Goal: Information Seeking & Learning: Learn about a topic

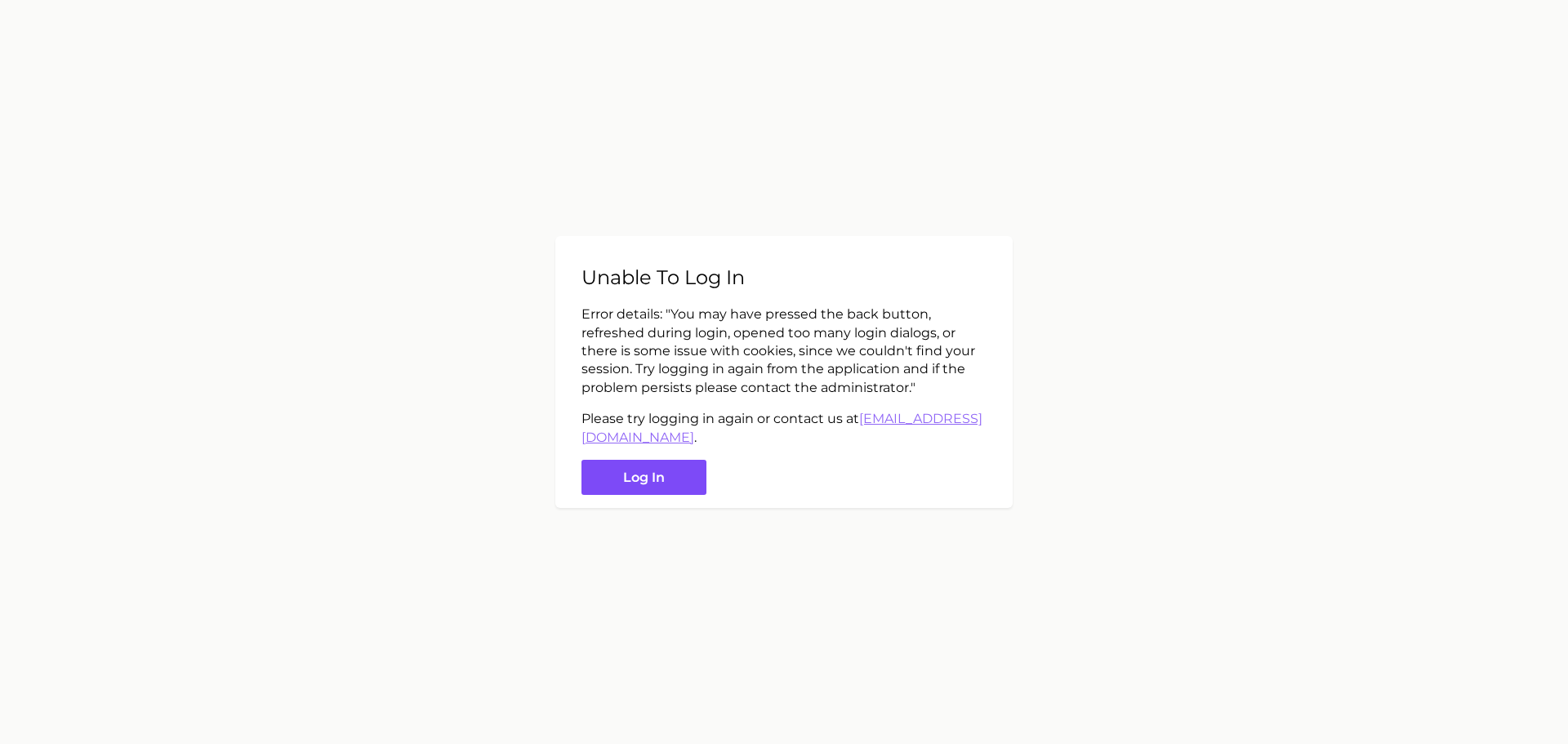
click at [678, 478] on button "Log in" at bounding box center [644, 478] width 125 height 36
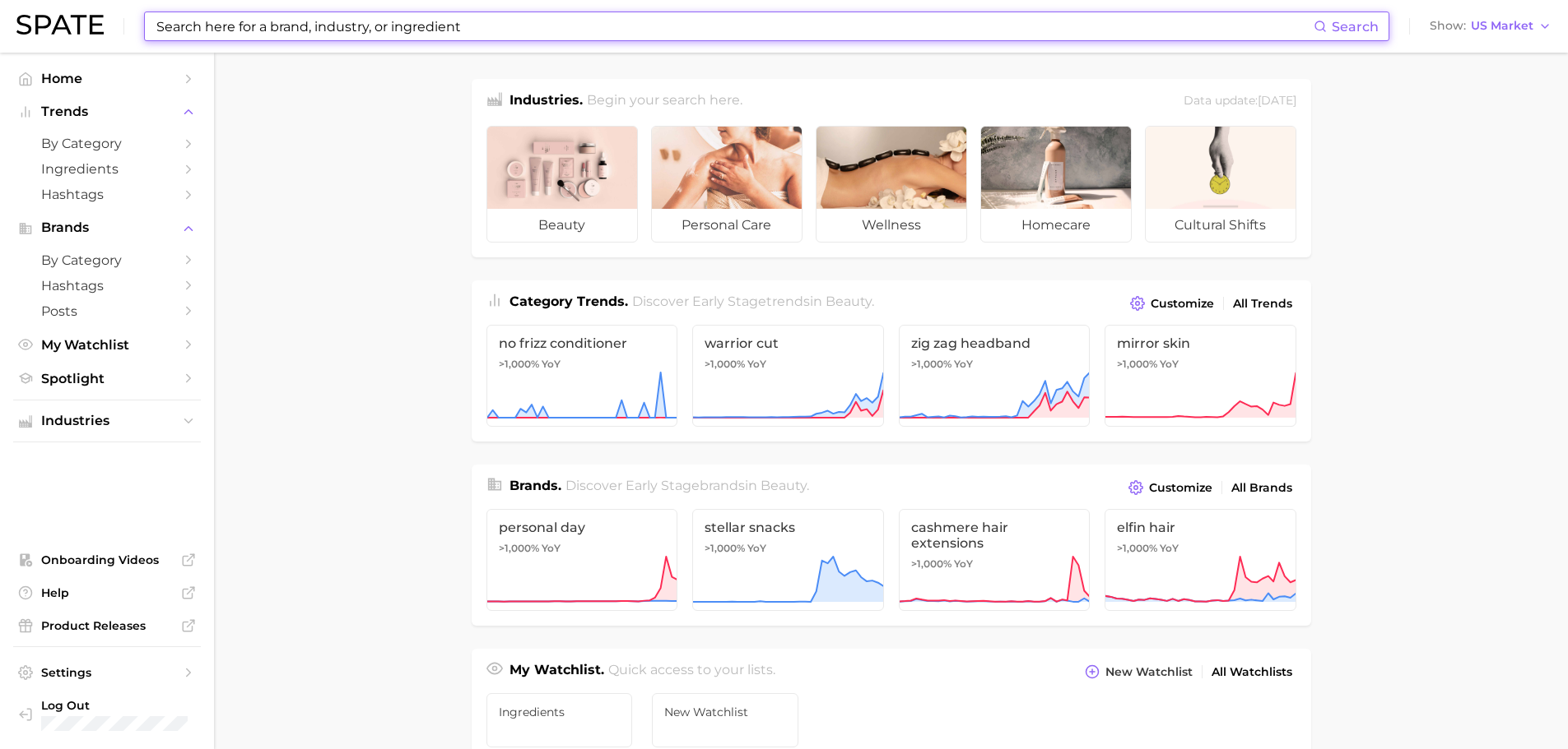
click at [264, 26] on input at bounding box center [734, 26] width 1159 height 28
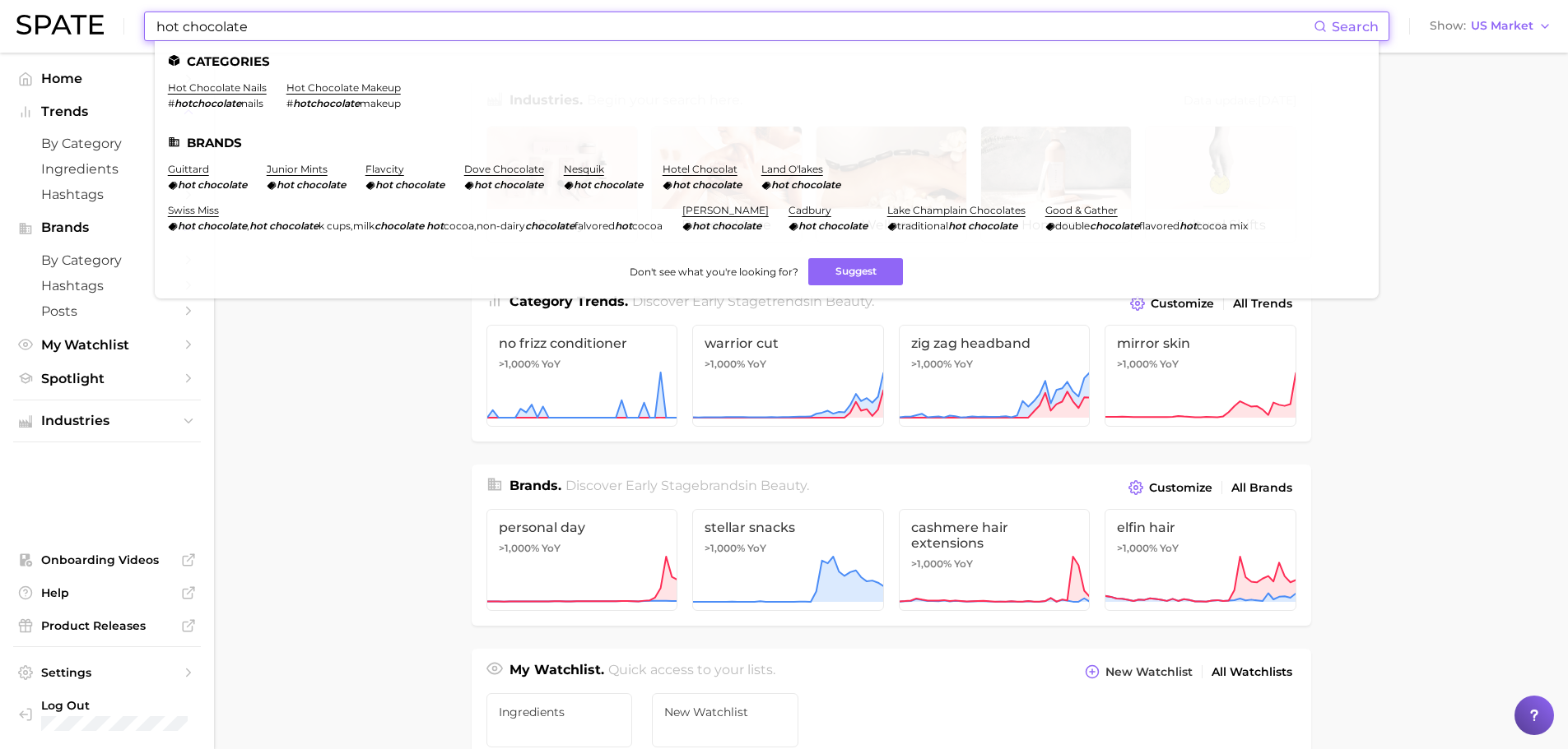
drag, startPoint x: 312, startPoint y: 28, endPoint x: 80, endPoint y: 13, distance: 232.5
click at [80, 13] on div "hot chocolate Search Categories hot chocolate nails # hotchocolate nails hot ch…" at bounding box center [784, 26] width 1535 height 52
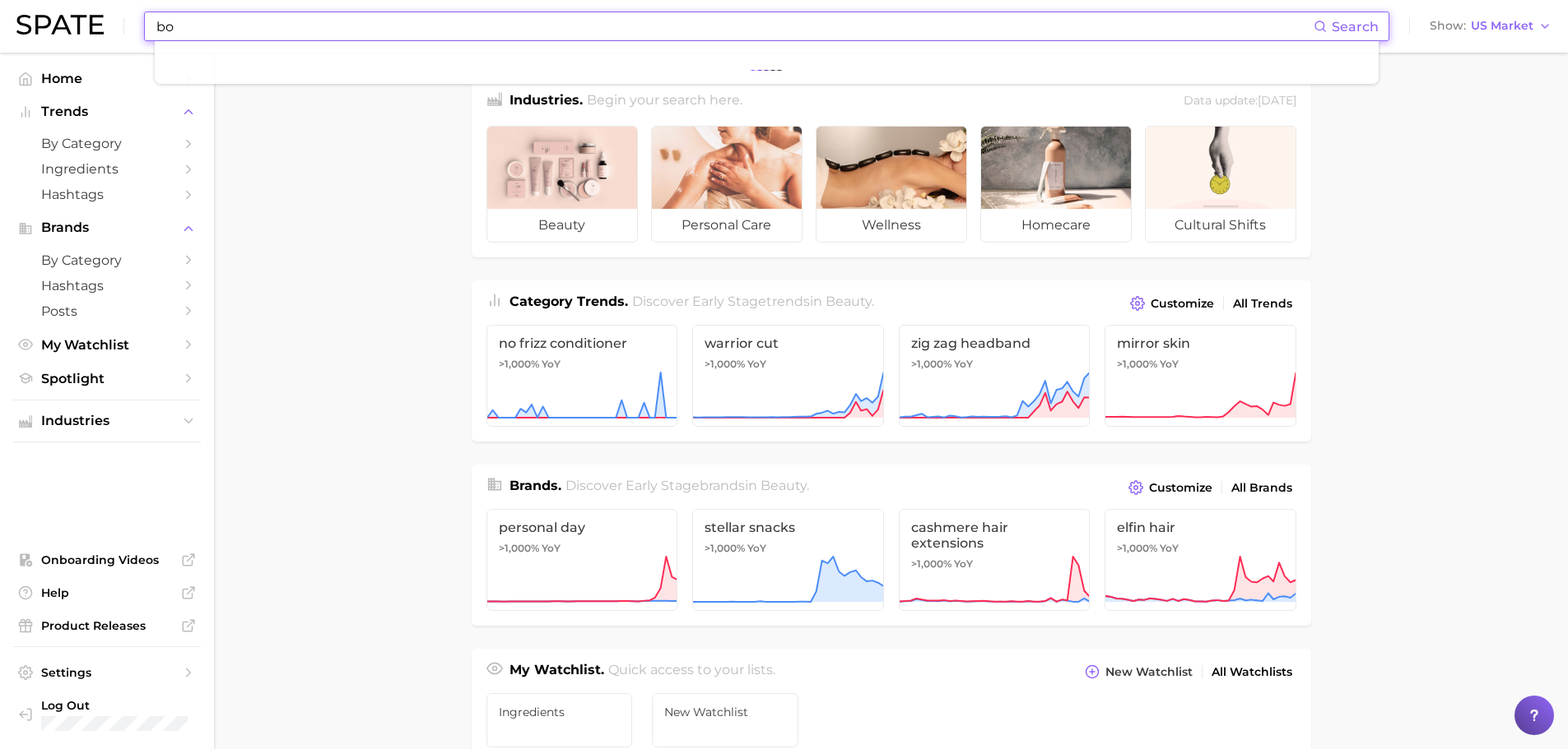
type input "b"
type input "fragrance"
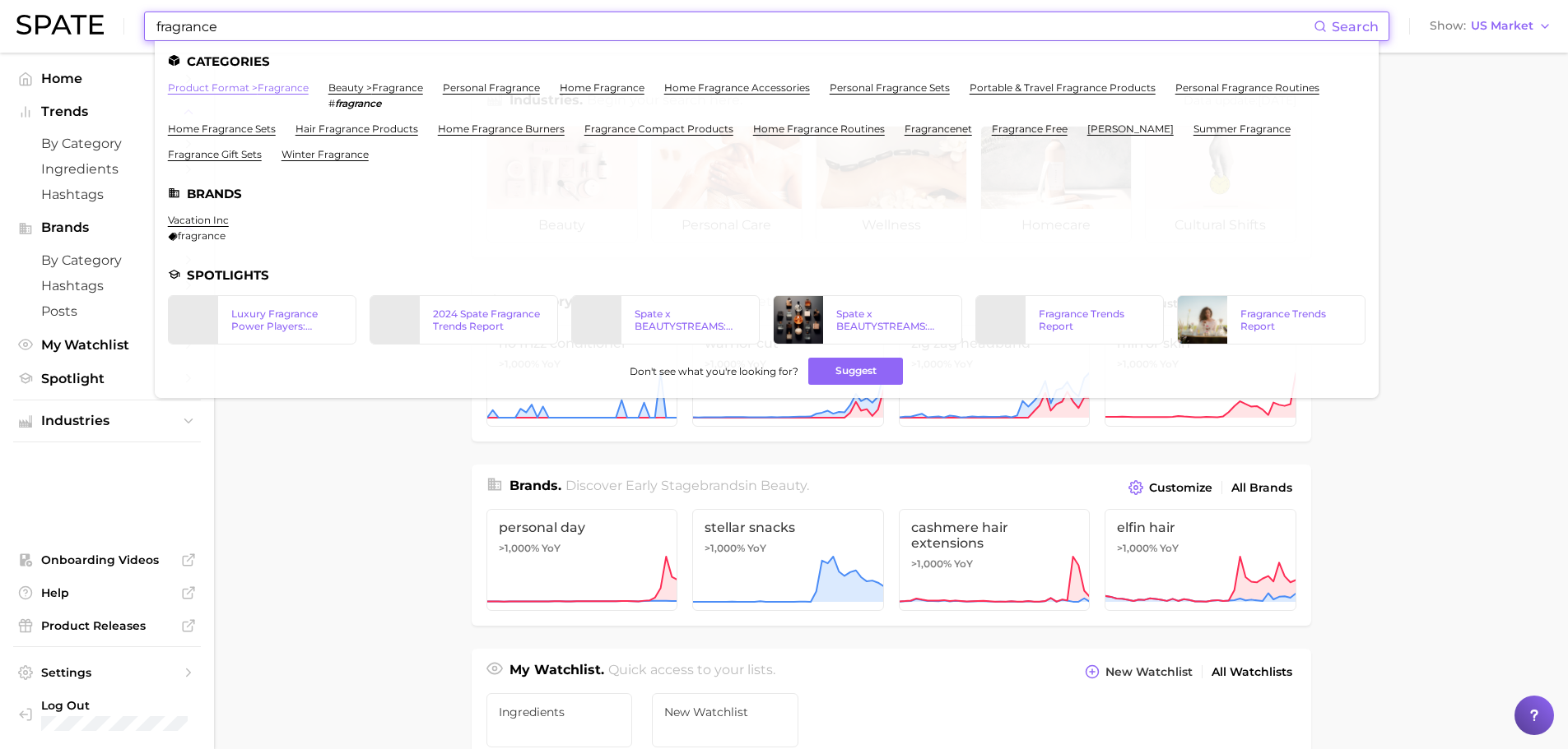
click at [209, 87] on link "product format > fragrance" at bounding box center [238, 87] width 141 height 12
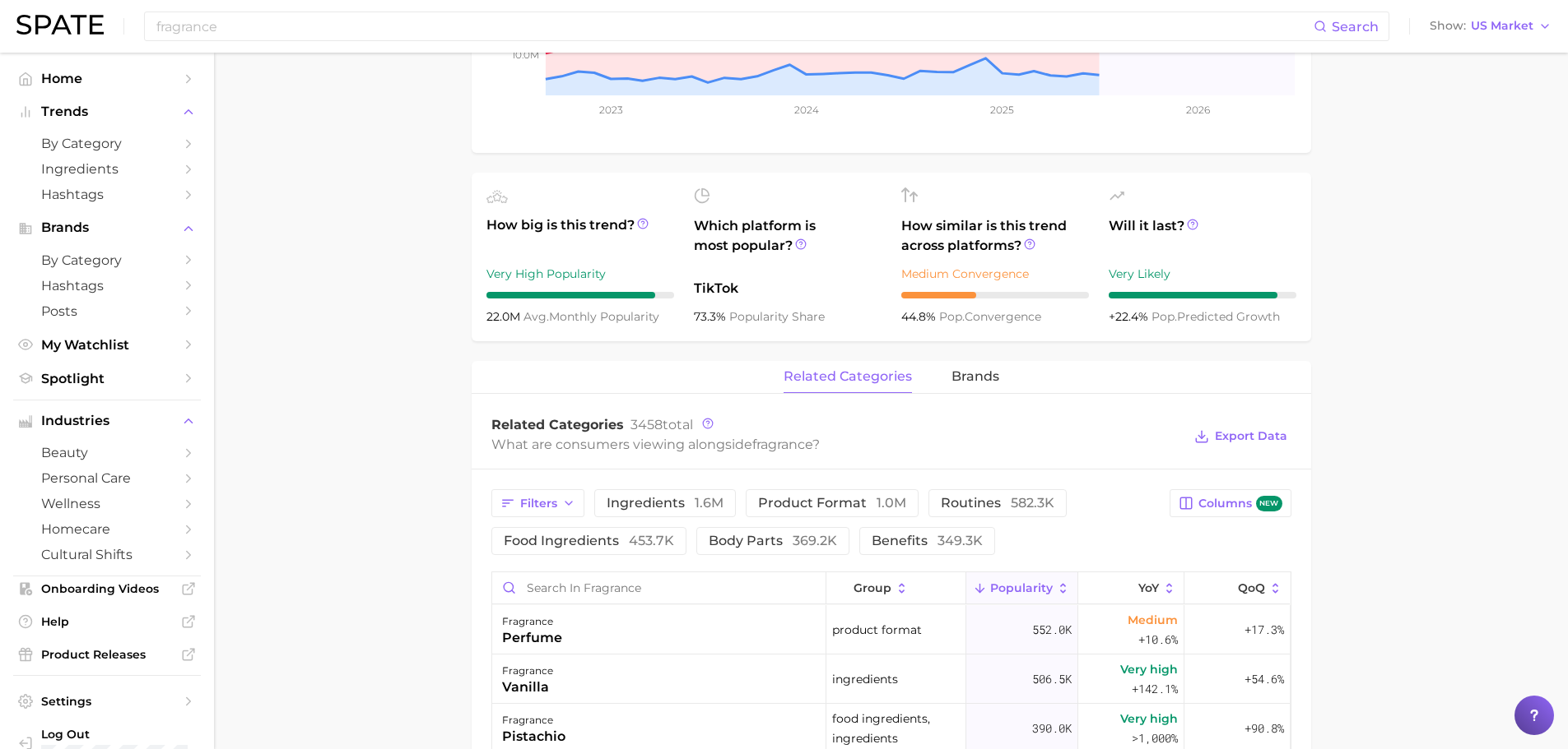
scroll to position [576, 0]
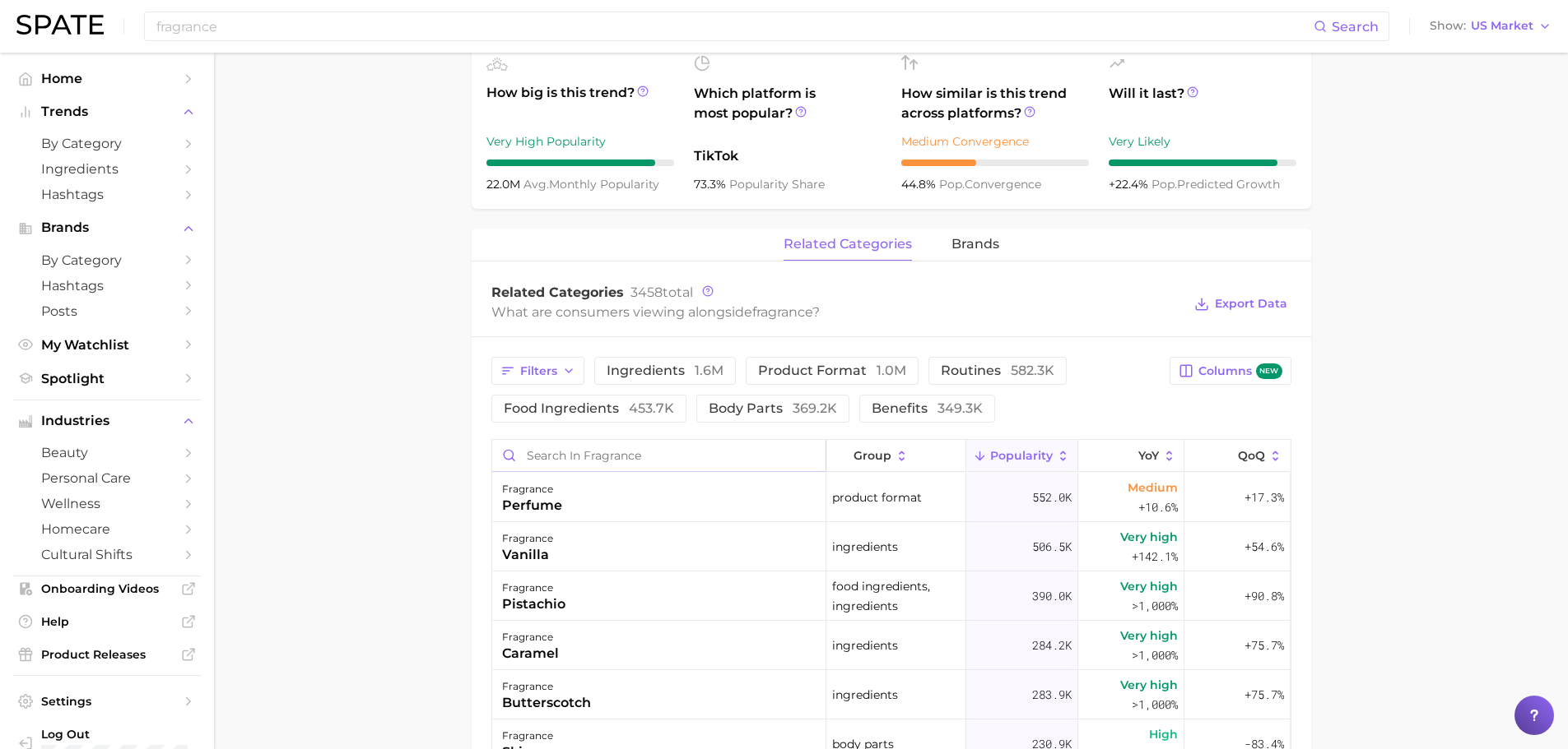
click at [741, 451] on input "Search in fragrance" at bounding box center [659, 456] width 334 height 31
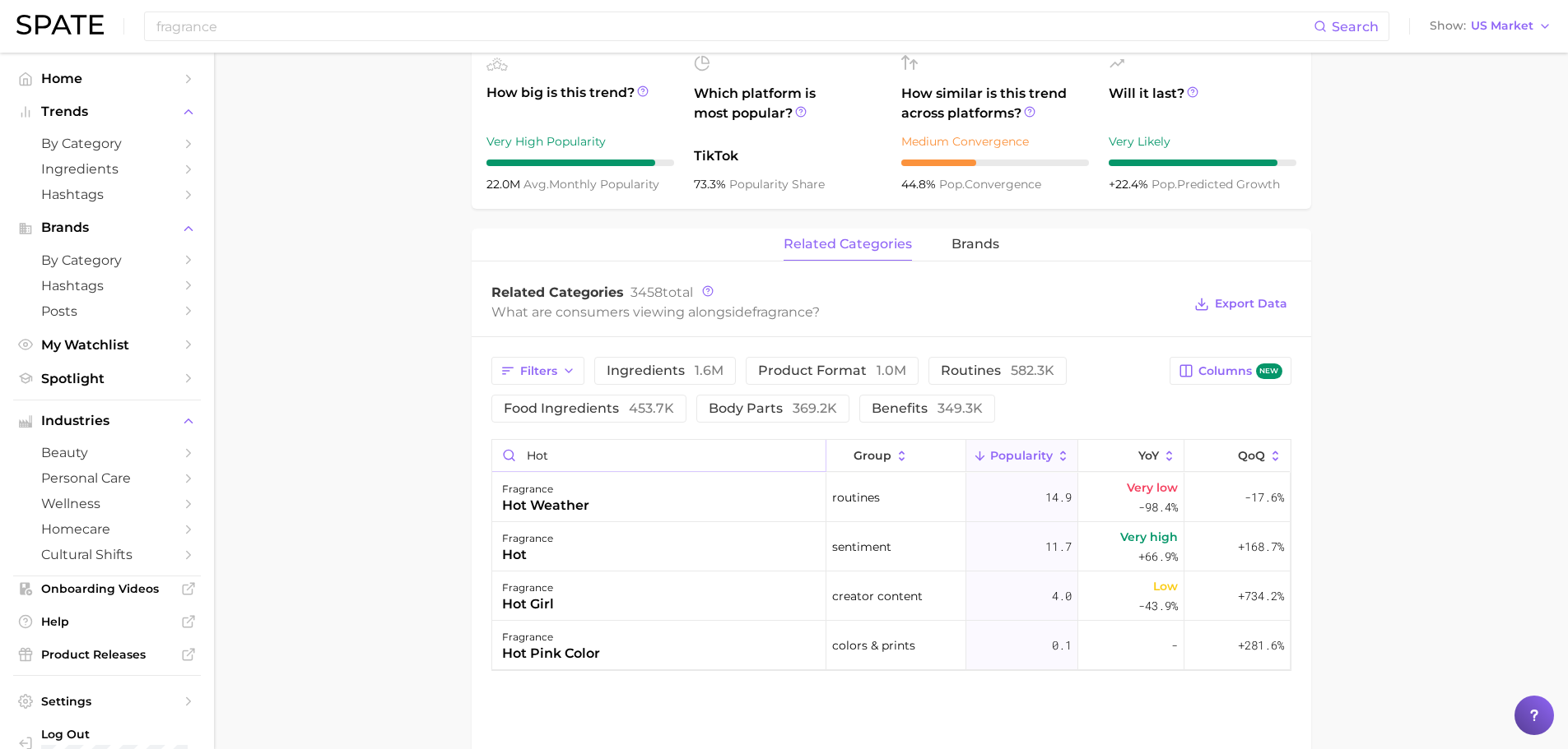
drag, startPoint x: 643, startPoint y: 451, endPoint x: 498, endPoint y: 454, distance: 145.0
click at [498, 454] on input "hot" at bounding box center [659, 456] width 334 height 31
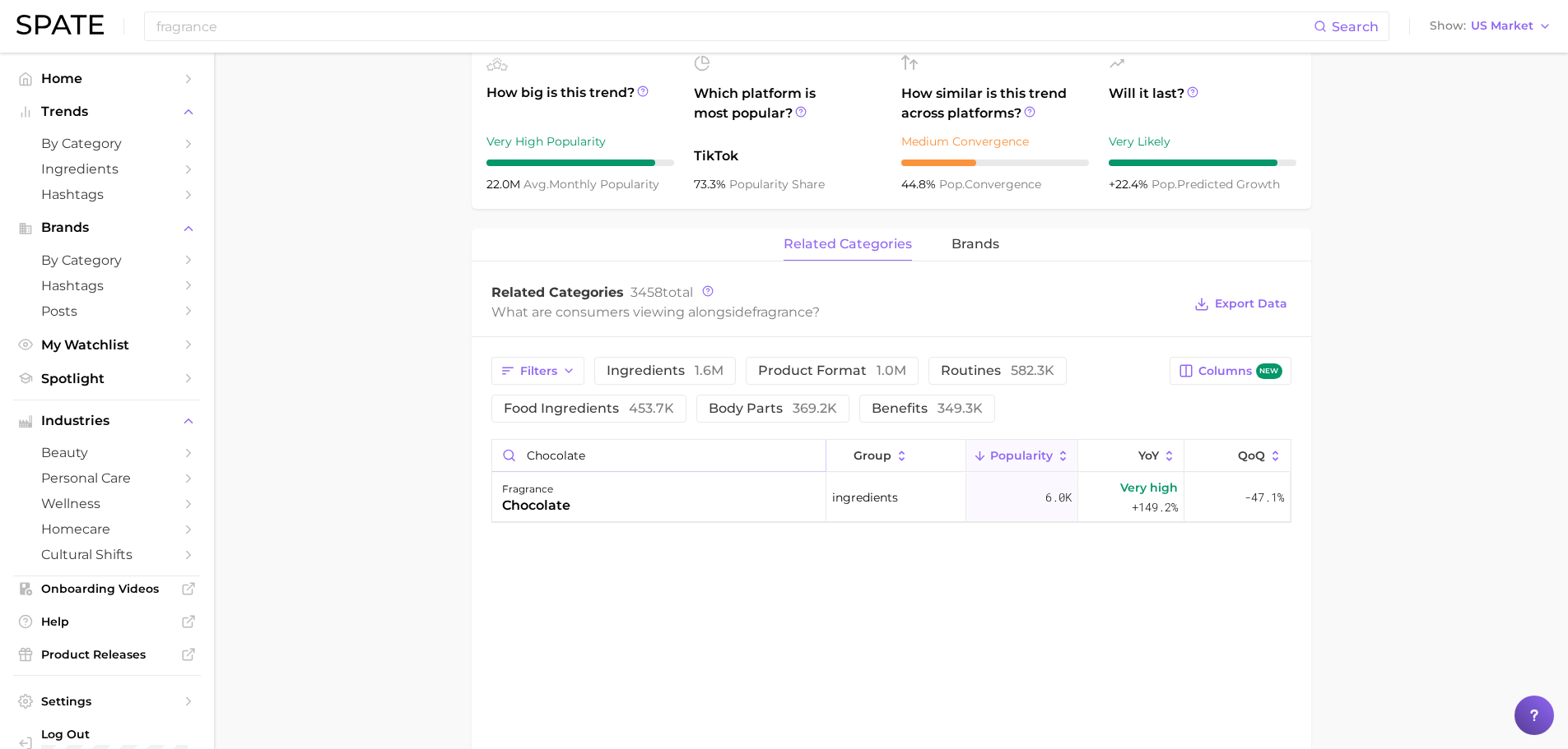
type input "chocolate"
click at [450, 30] on input "fragrance" at bounding box center [734, 26] width 1159 height 28
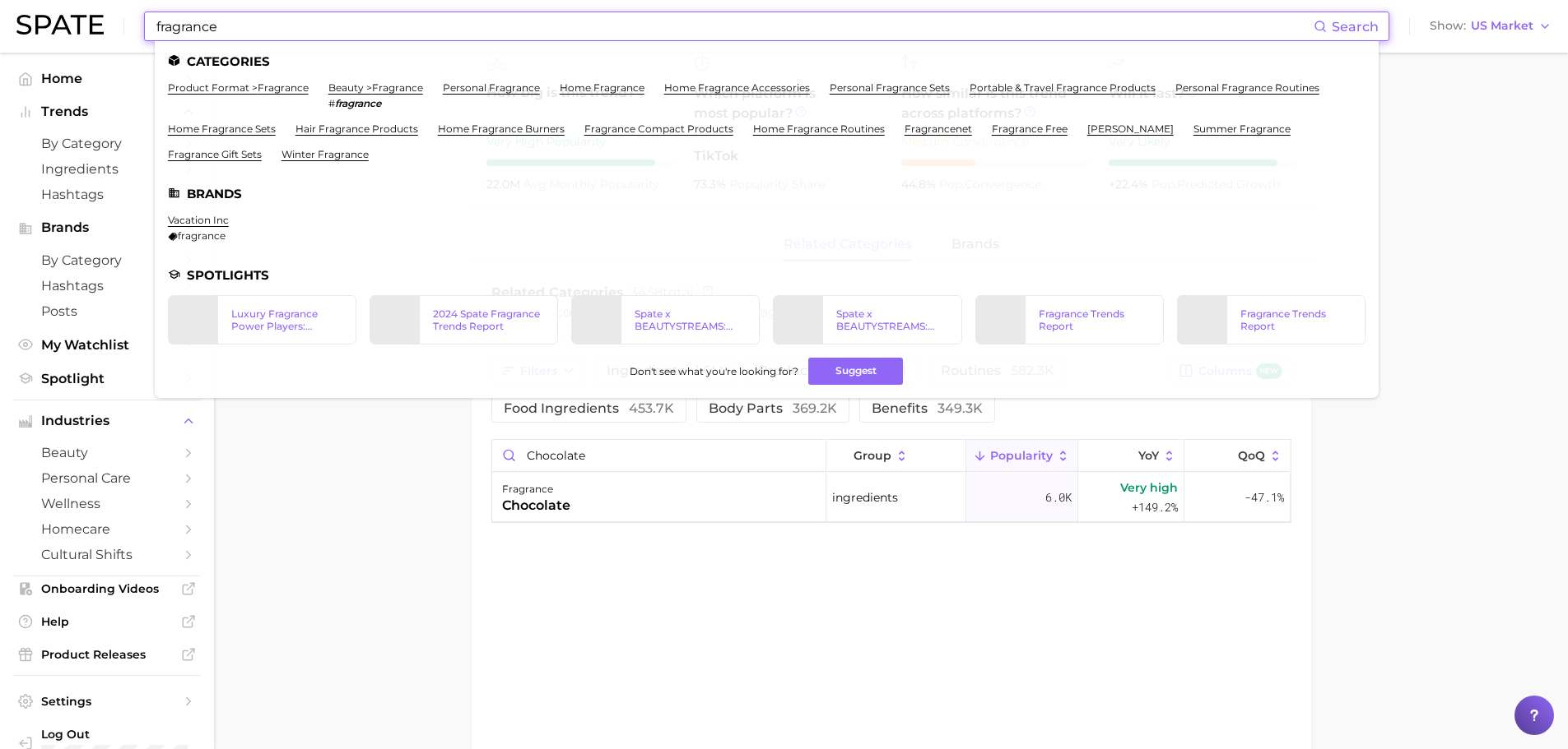
click at [450, 30] on input "fragrance" at bounding box center [734, 26] width 1159 height 28
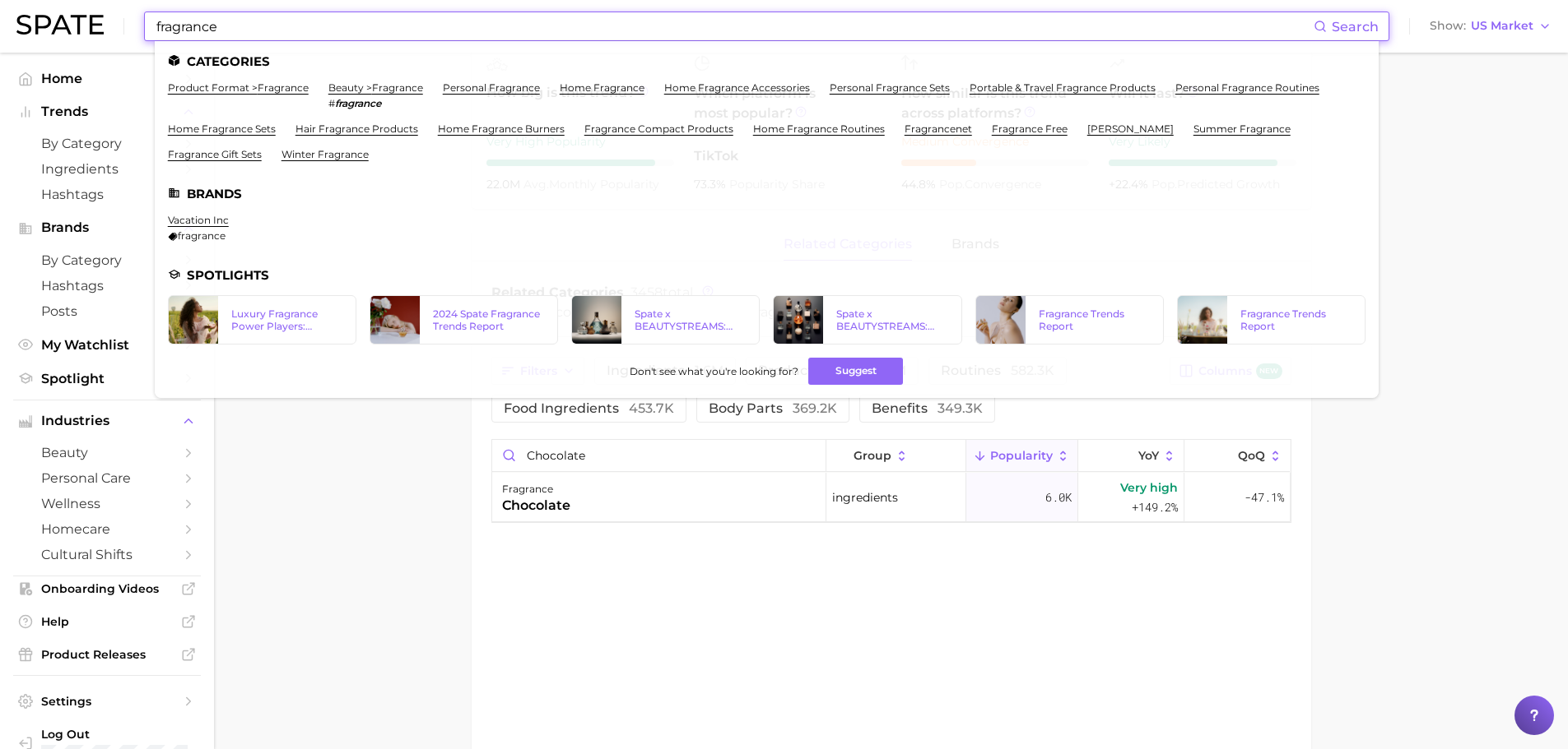
click at [449, 31] on input "fragrance" at bounding box center [734, 26] width 1159 height 28
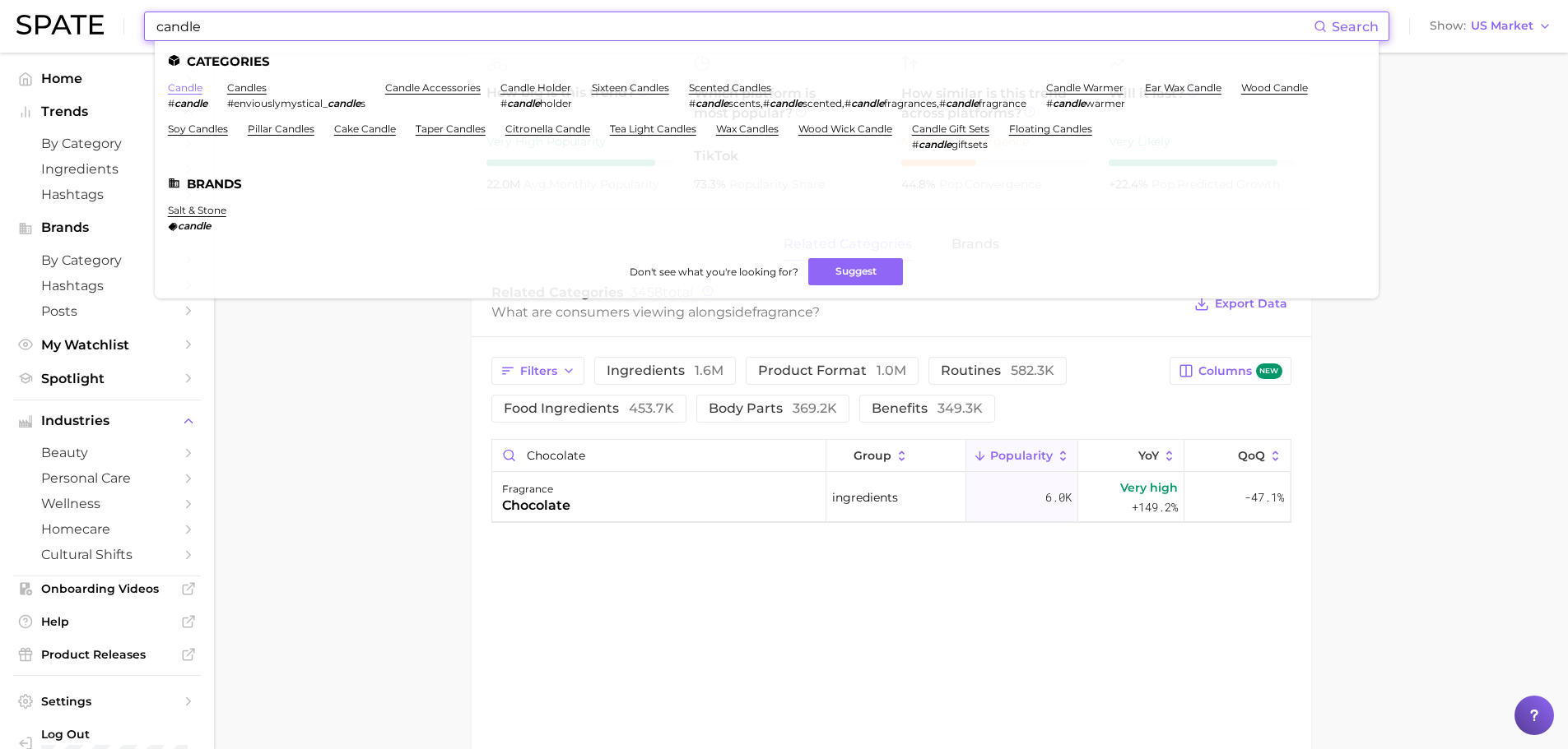
type input "candle"
click at [190, 87] on link "candle" at bounding box center [185, 87] width 35 height 12
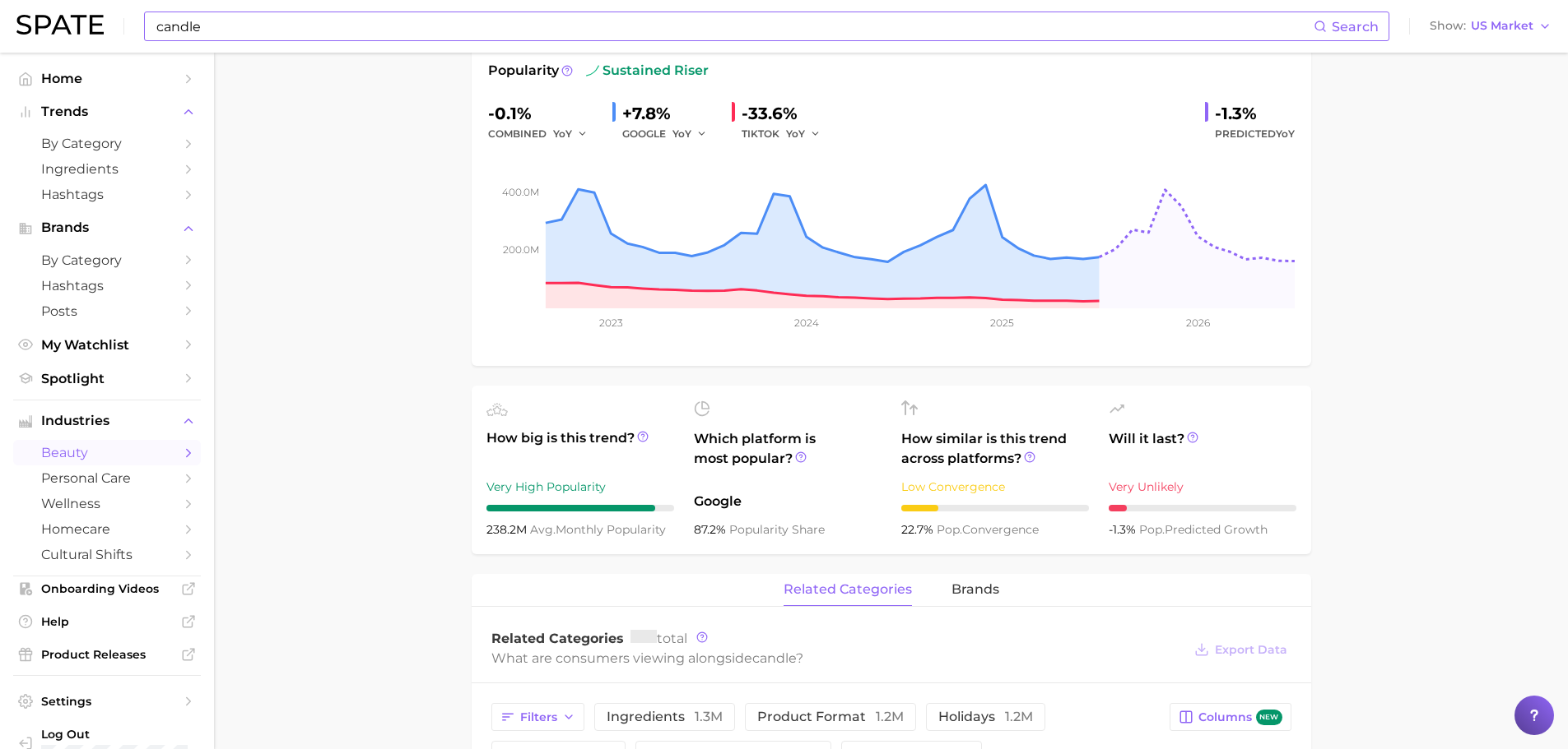
scroll to position [493, 0]
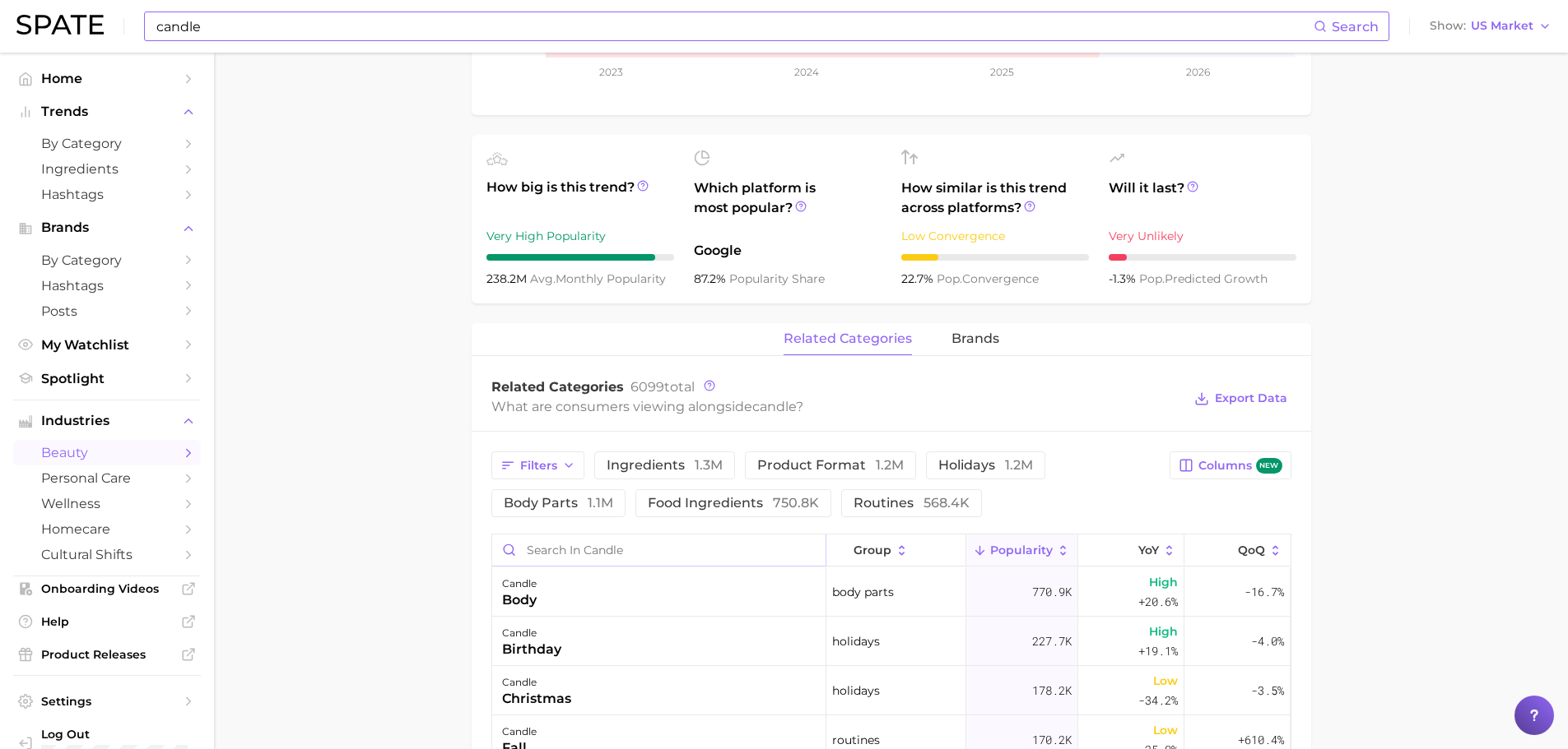
click at [698, 560] on input "Search in candle" at bounding box center [659, 550] width 334 height 31
drag, startPoint x: 620, startPoint y: 561, endPoint x: 508, endPoint y: 567, distance: 112.2
click at [508, 568] on div "chocolate group Popularity YoY QoQ candle chocolate ingredients 12.0k Very high…" at bounding box center [892, 724] width 800 height 380
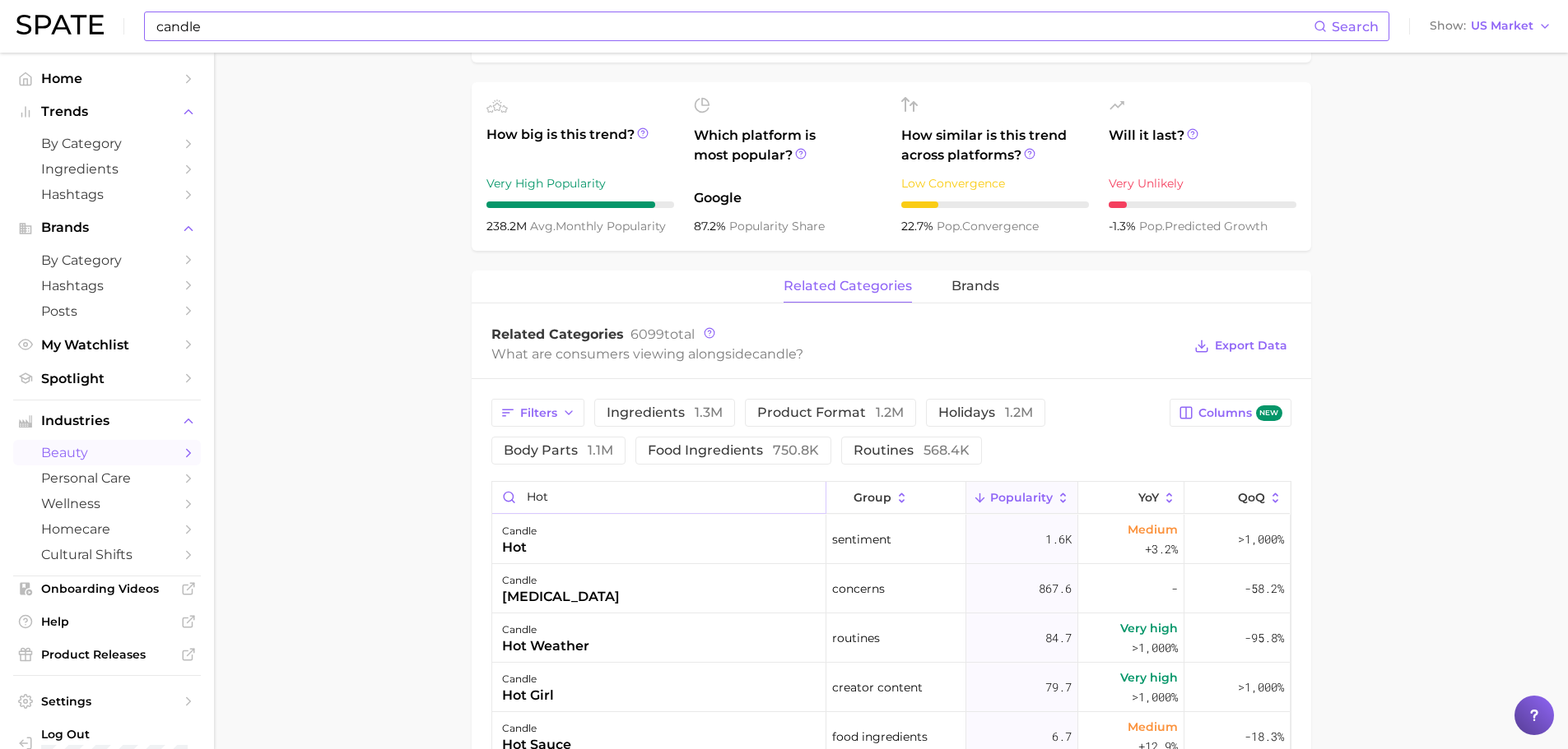
scroll to position [0, 0]
drag, startPoint x: 568, startPoint y: 498, endPoint x: 501, endPoint y: 496, distance: 67.0
click at [501, 496] on input "hot" at bounding box center [659, 498] width 334 height 31
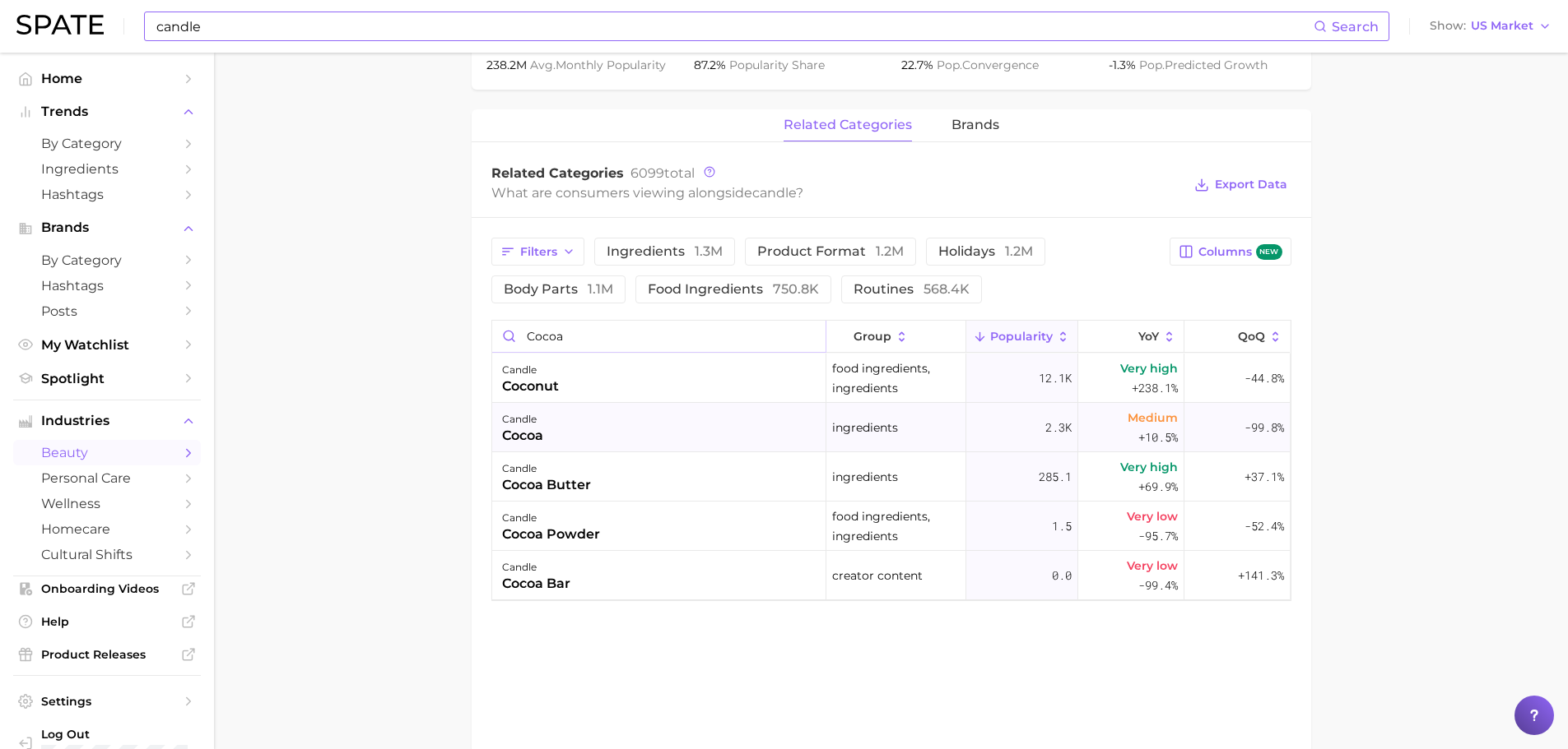
scroll to position [711, 0]
type input "cocoa"
click at [261, 12] on input "candle" at bounding box center [734, 26] width 1159 height 28
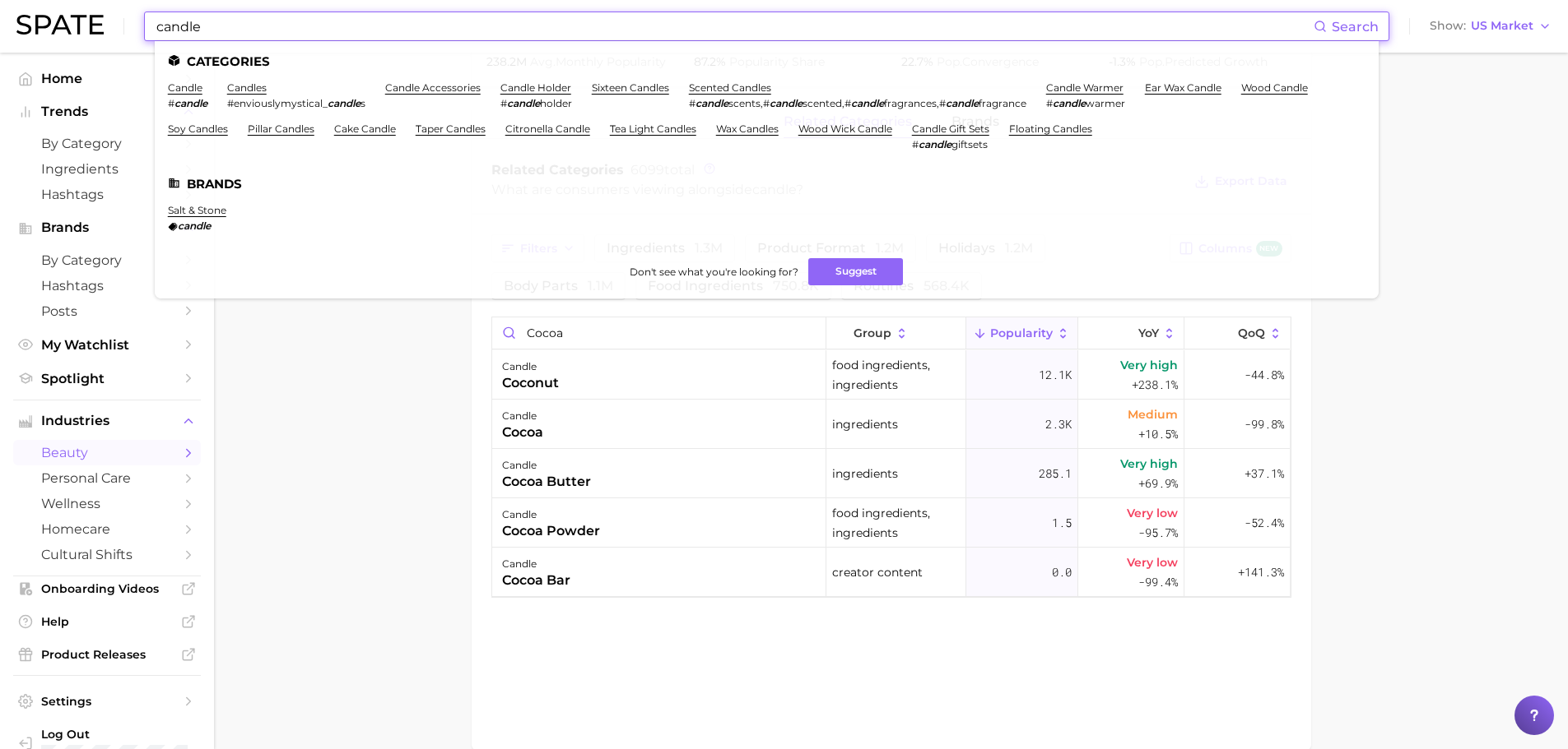
click at [261, 12] on input "candle" at bounding box center [734, 26] width 1159 height 28
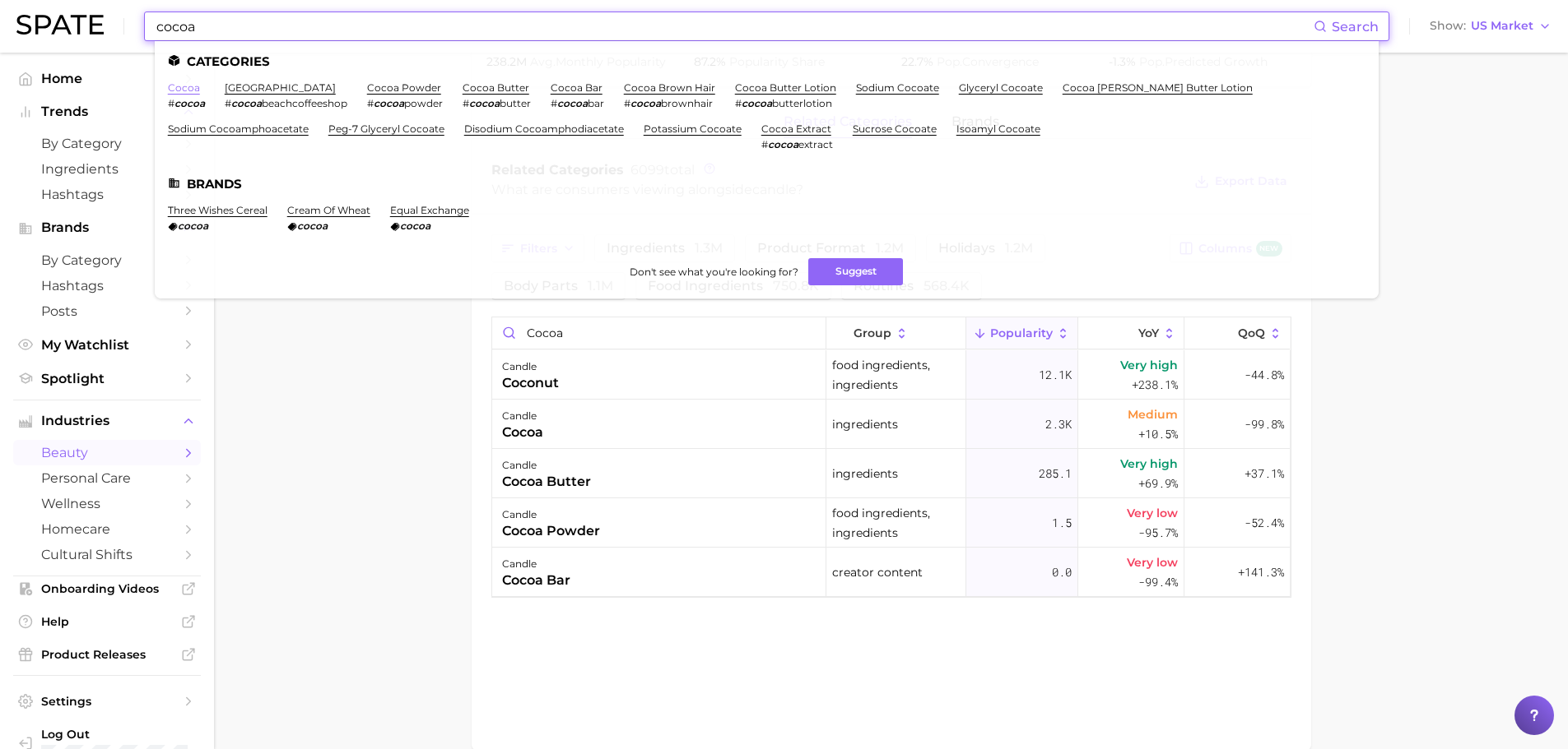
type input "cocoa"
click at [171, 93] on link "cocoa" at bounding box center [183, 87] width 32 height 12
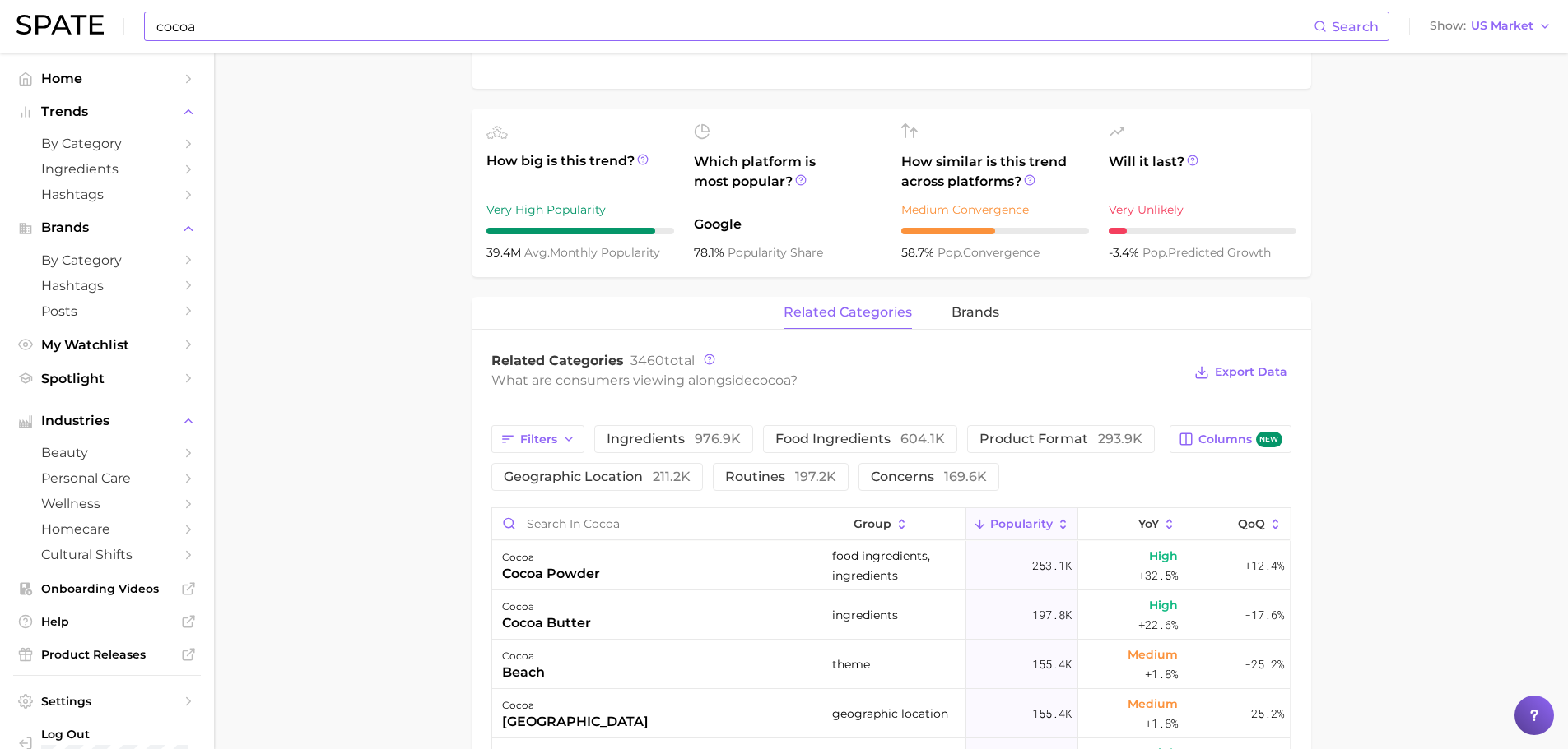
scroll to position [576, 0]
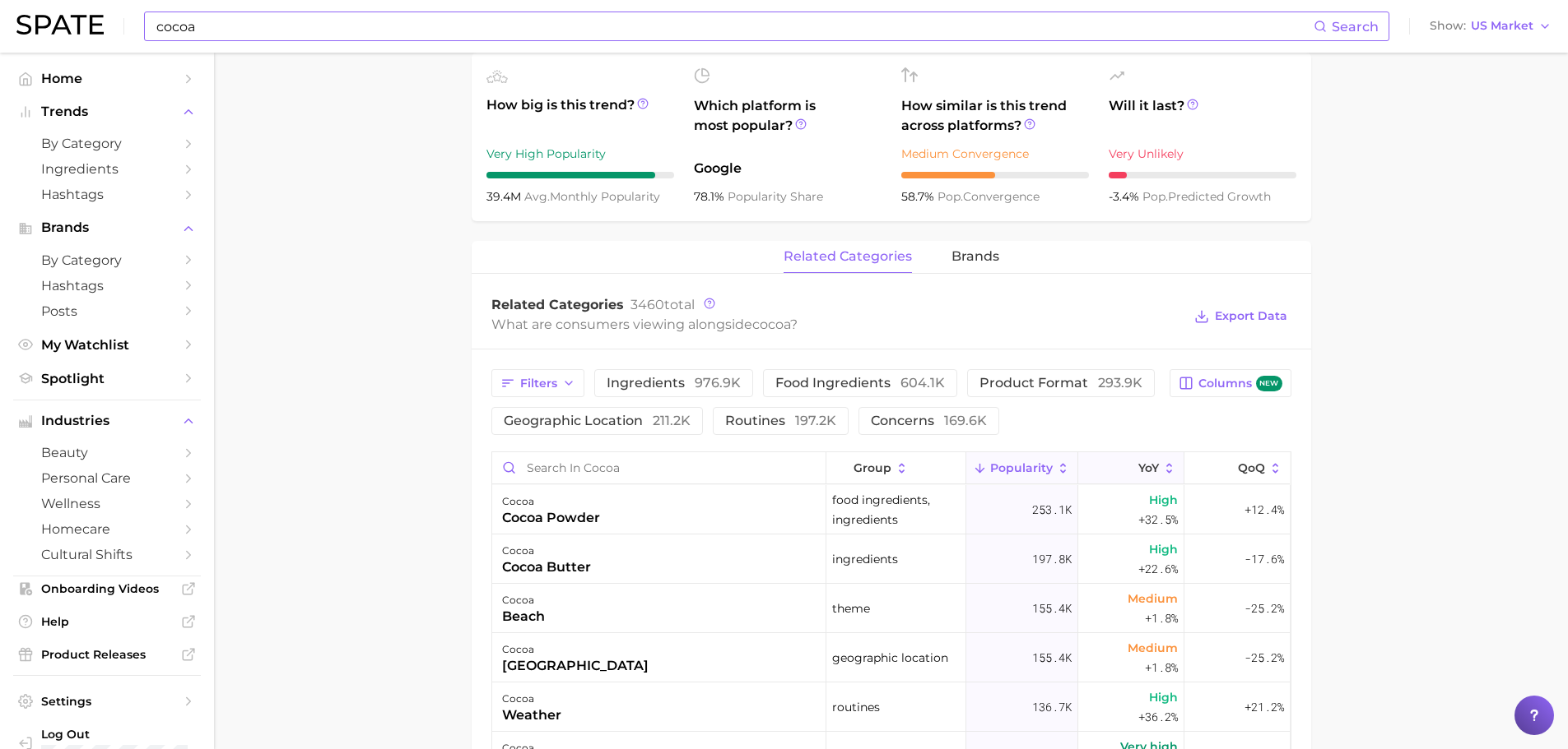
click at [1147, 471] on span "YoY" at bounding box center [1149, 468] width 21 height 13
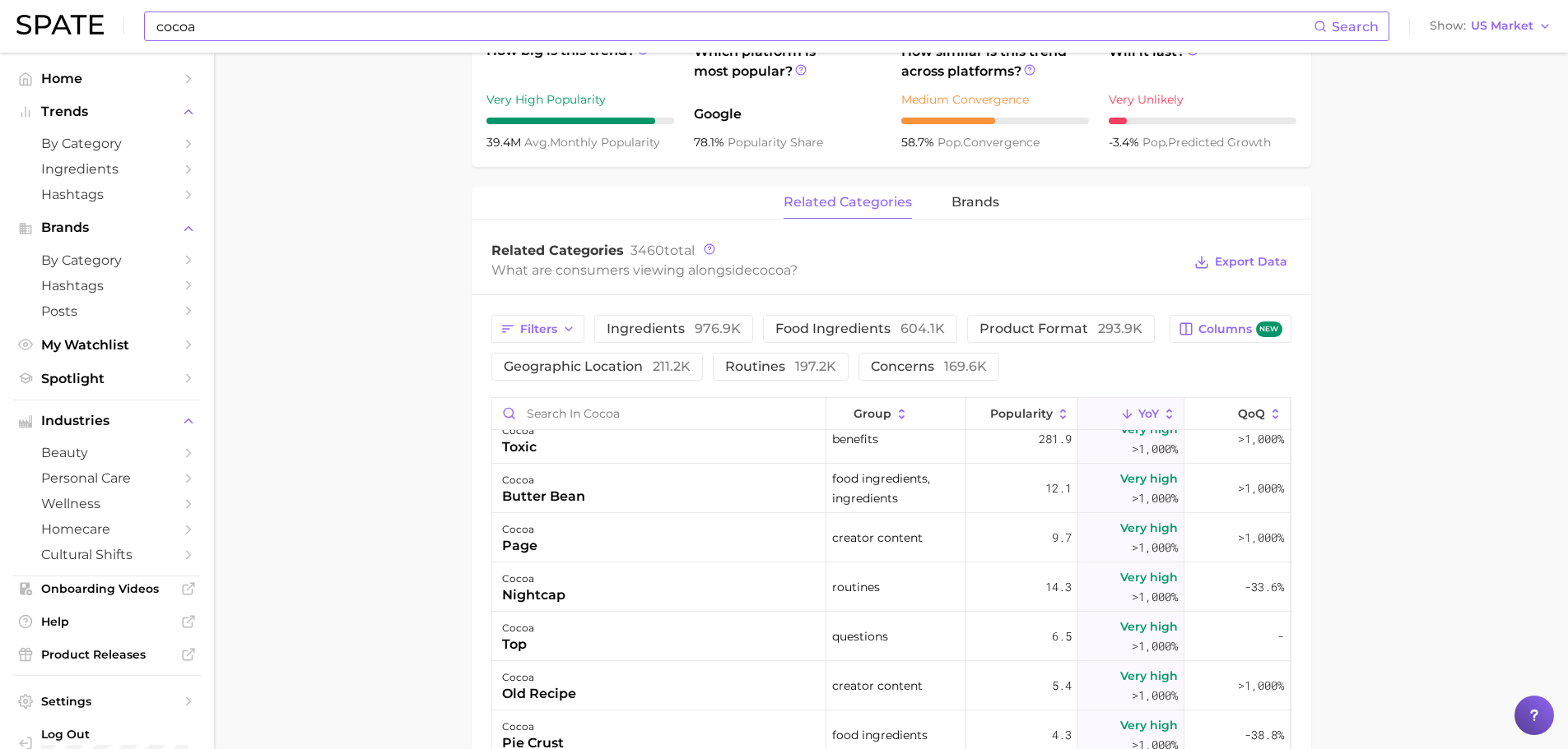
scroll to position [822, 0]
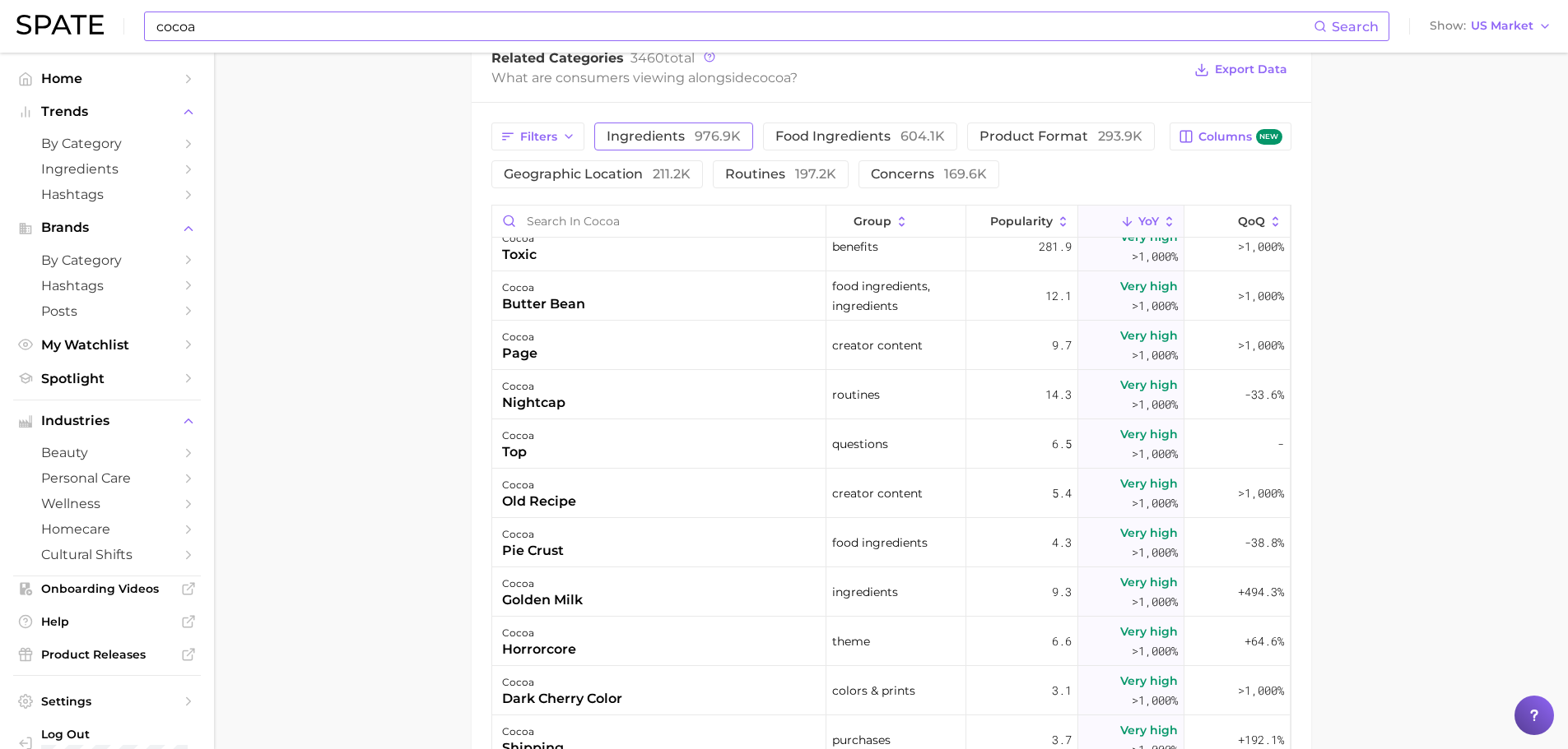
click at [703, 135] on span "976.9k" at bounding box center [717, 136] width 46 height 16
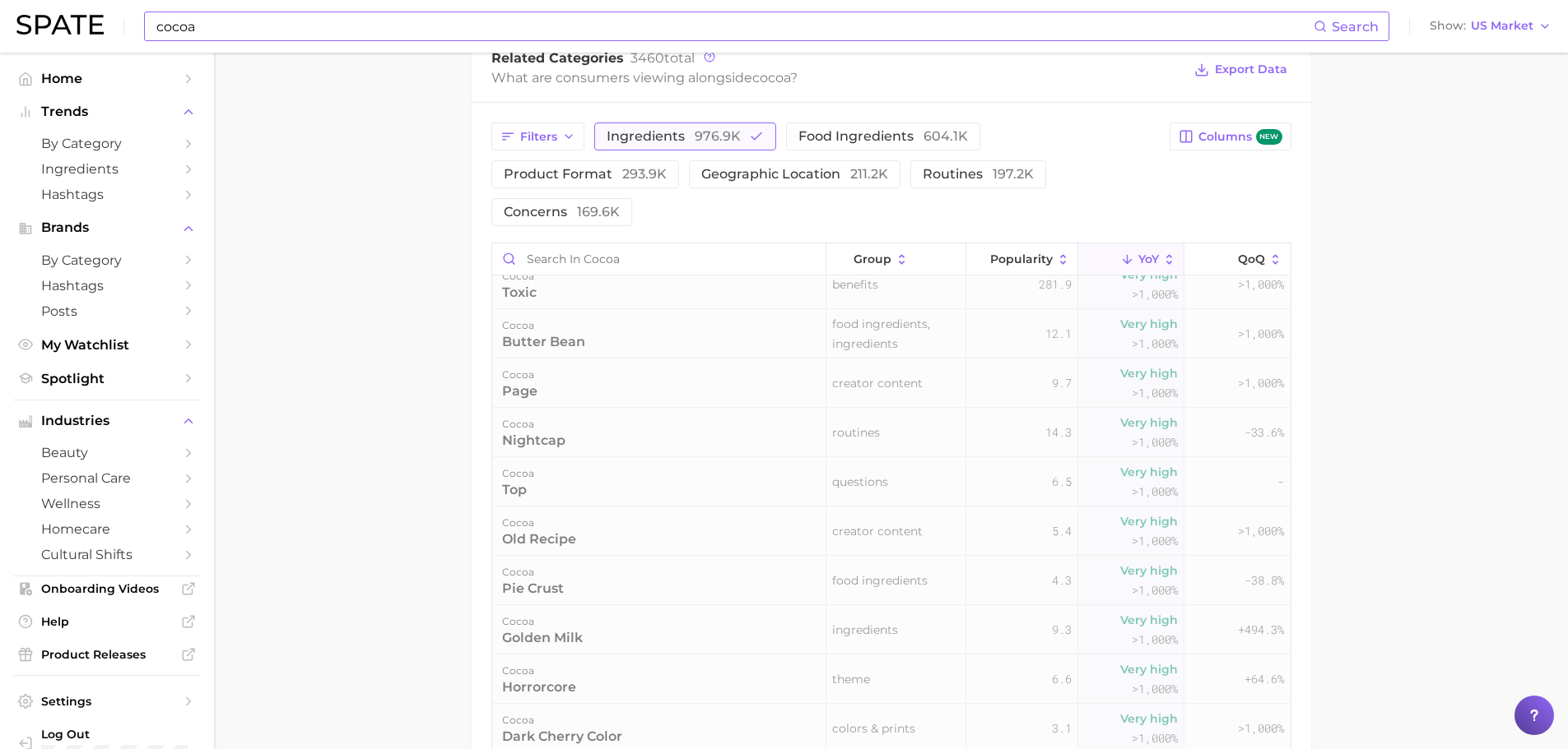
scroll to position [0, 0]
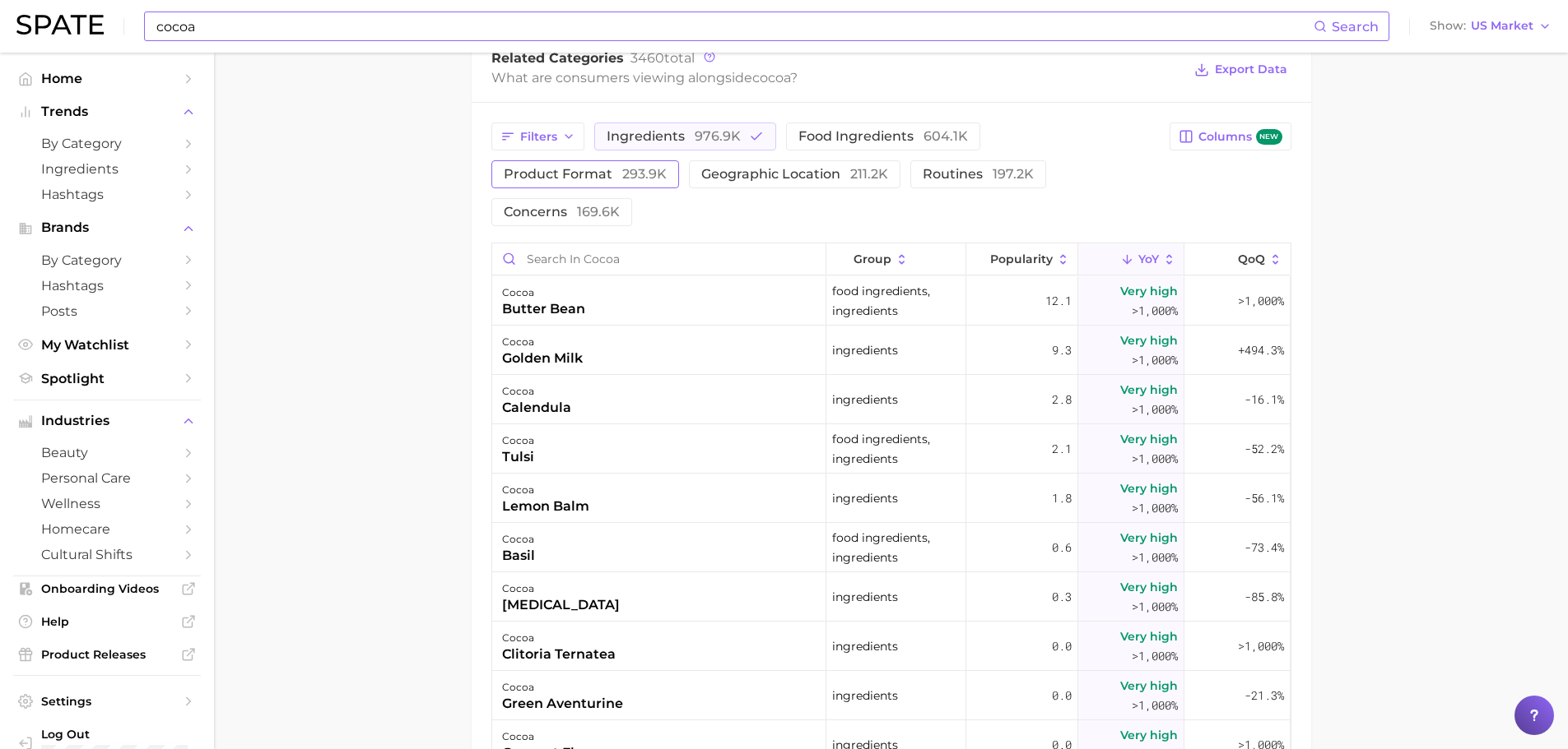
click at [549, 168] on span "product format 293.9k" at bounding box center [585, 174] width 163 height 13
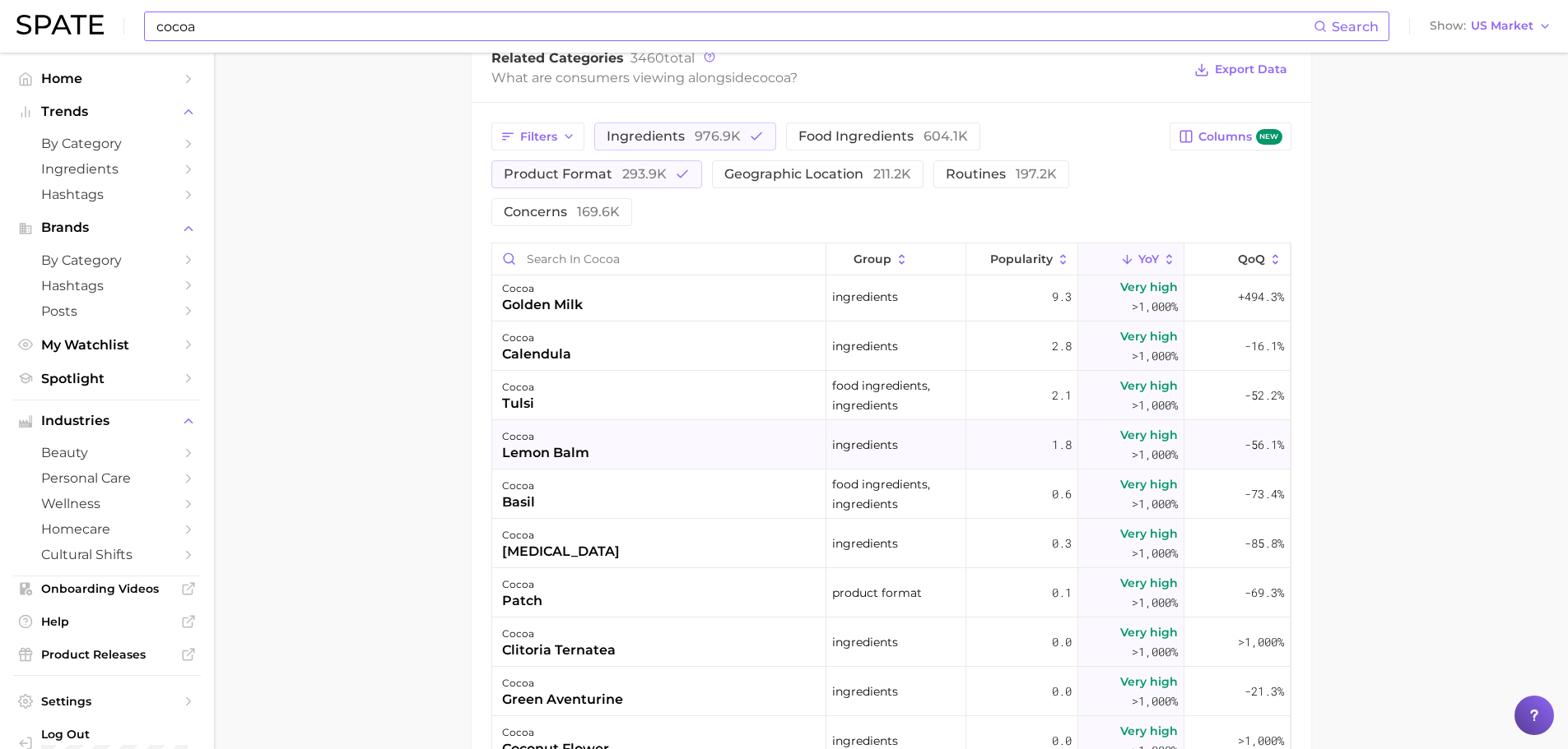
scroll to position [411, 0]
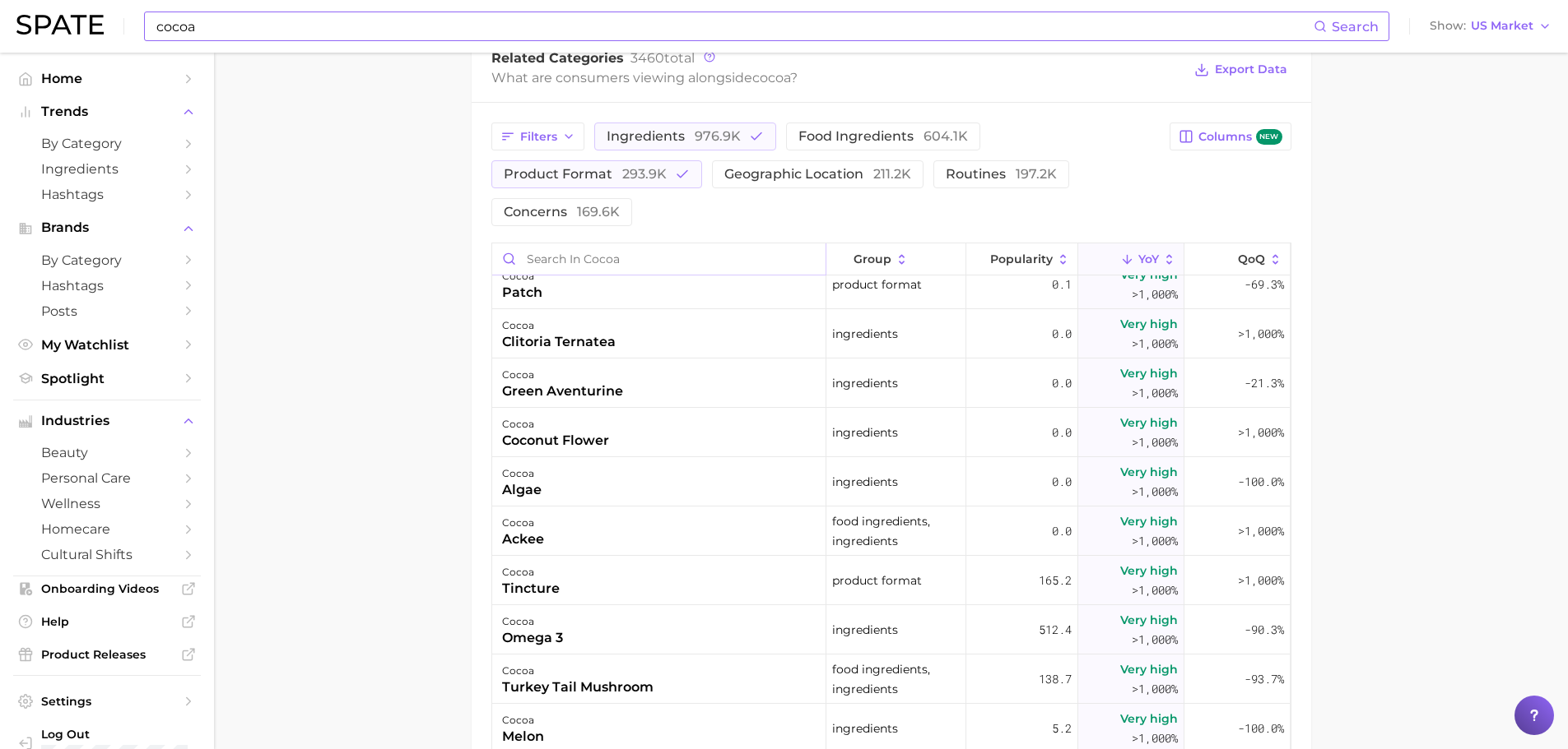
click at [610, 266] on input "Search in cocoa" at bounding box center [659, 259] width 334 height 31
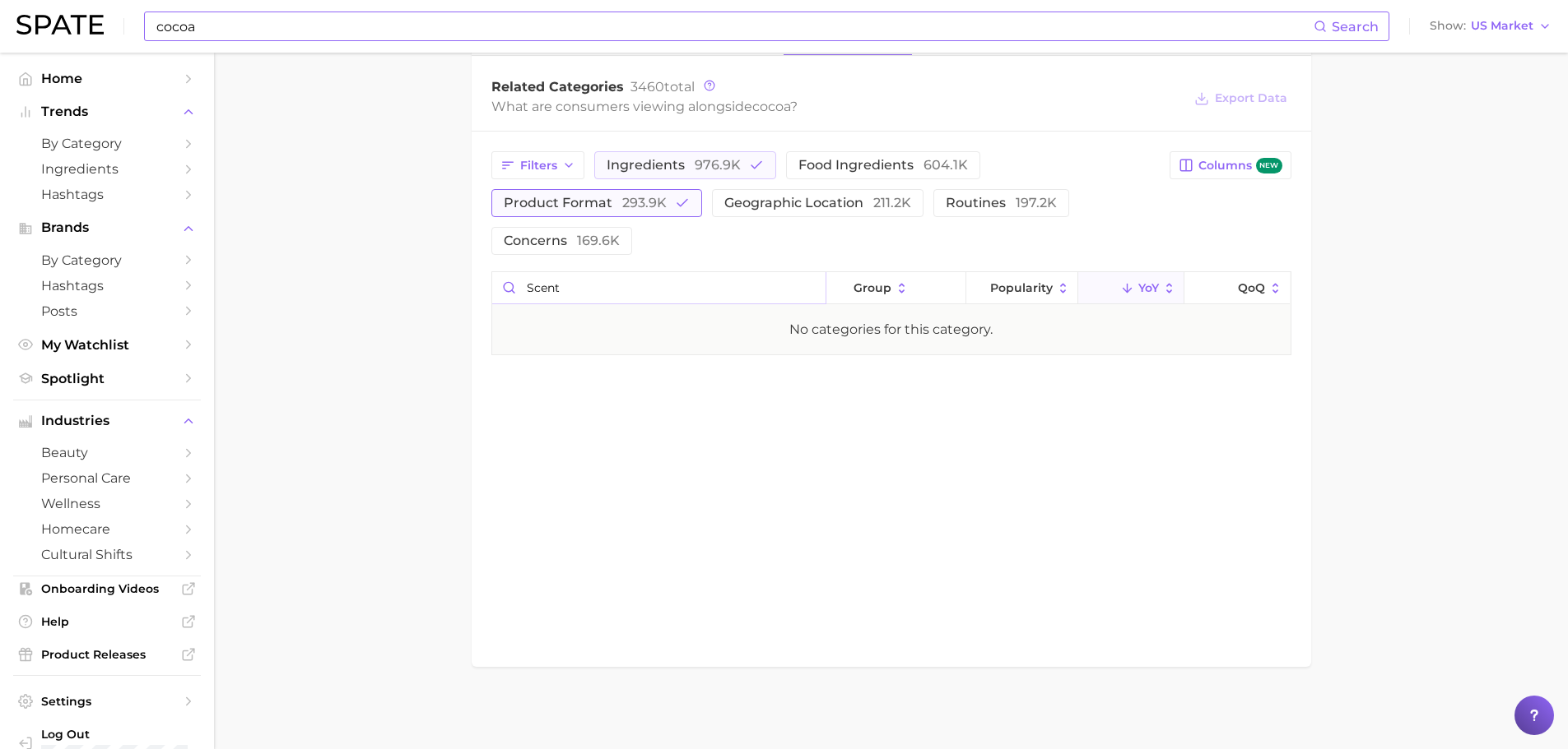
scroll to position [794, 0]
type input "scent"
click at [635, 213] on button "product format 293.9k" at bounding box center [597, 203] width 211 height 28
click at [725, 169] on span "976.9k" at bounding box center [717, 165] width 46 height 16
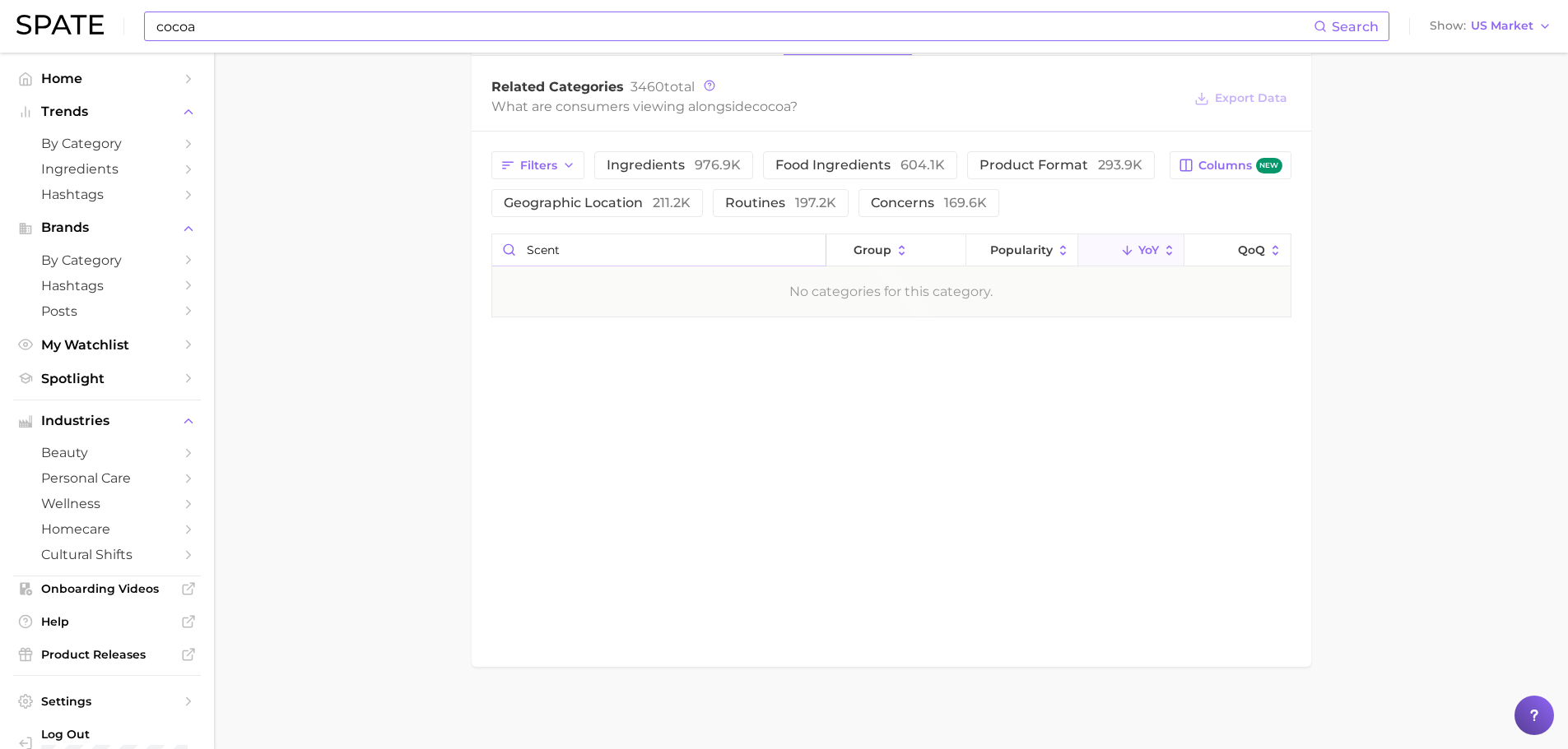
click at [744, 254] on input "scent" at bounding box center [659, 251] width 334 height 31
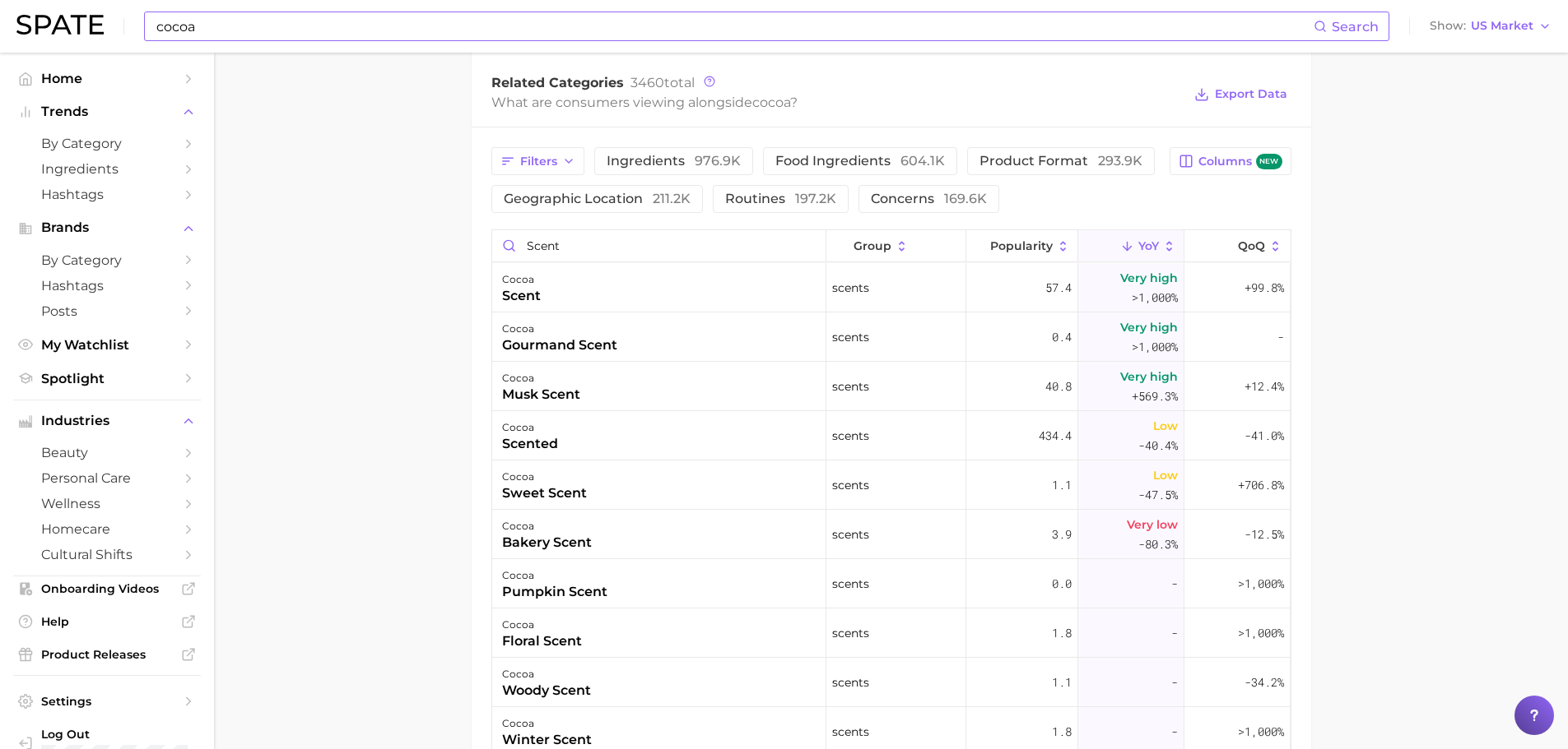
scroll to position [579, 0]
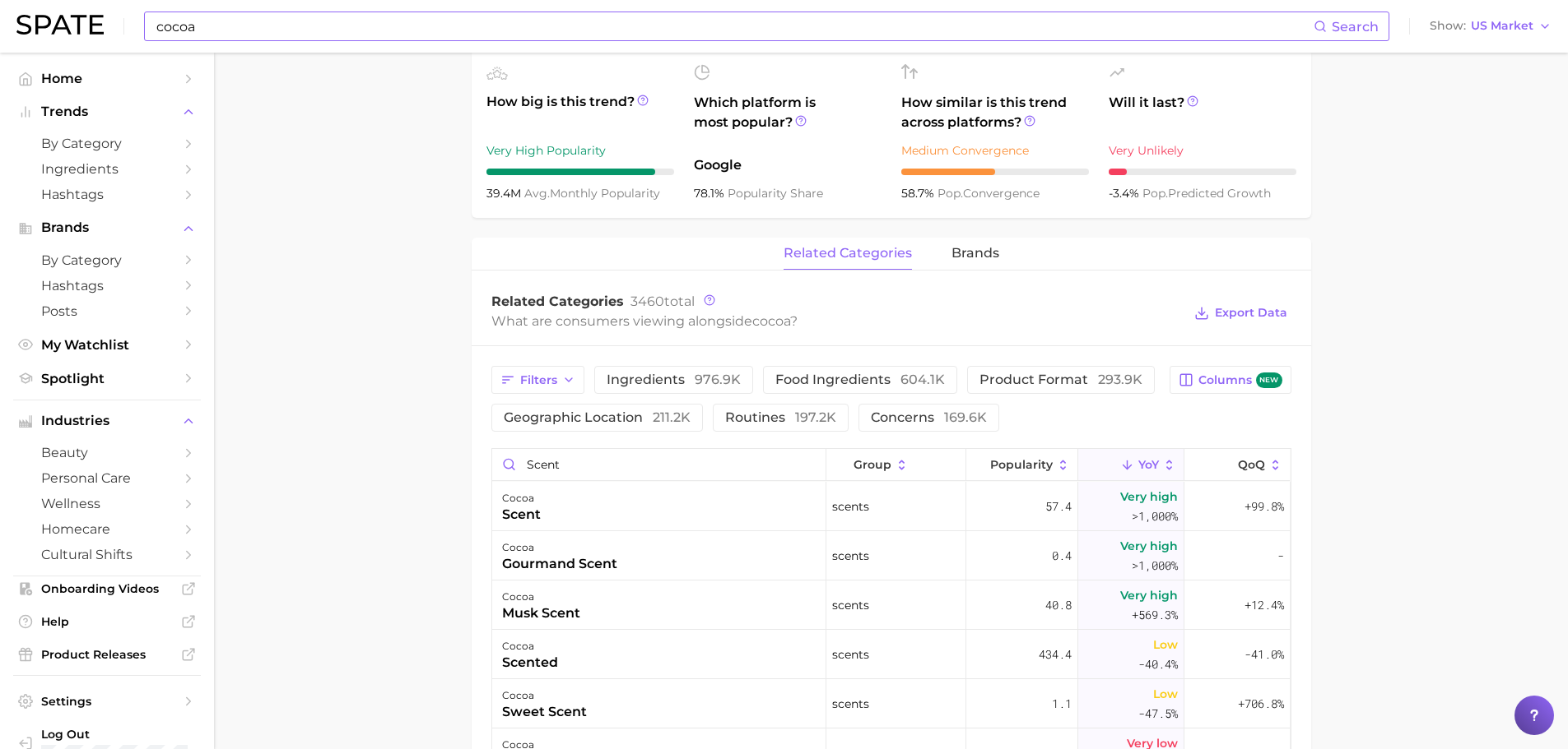
click at [335, 24] on input "cocoa" at bounding box center [734, 26] width 1159 height 28
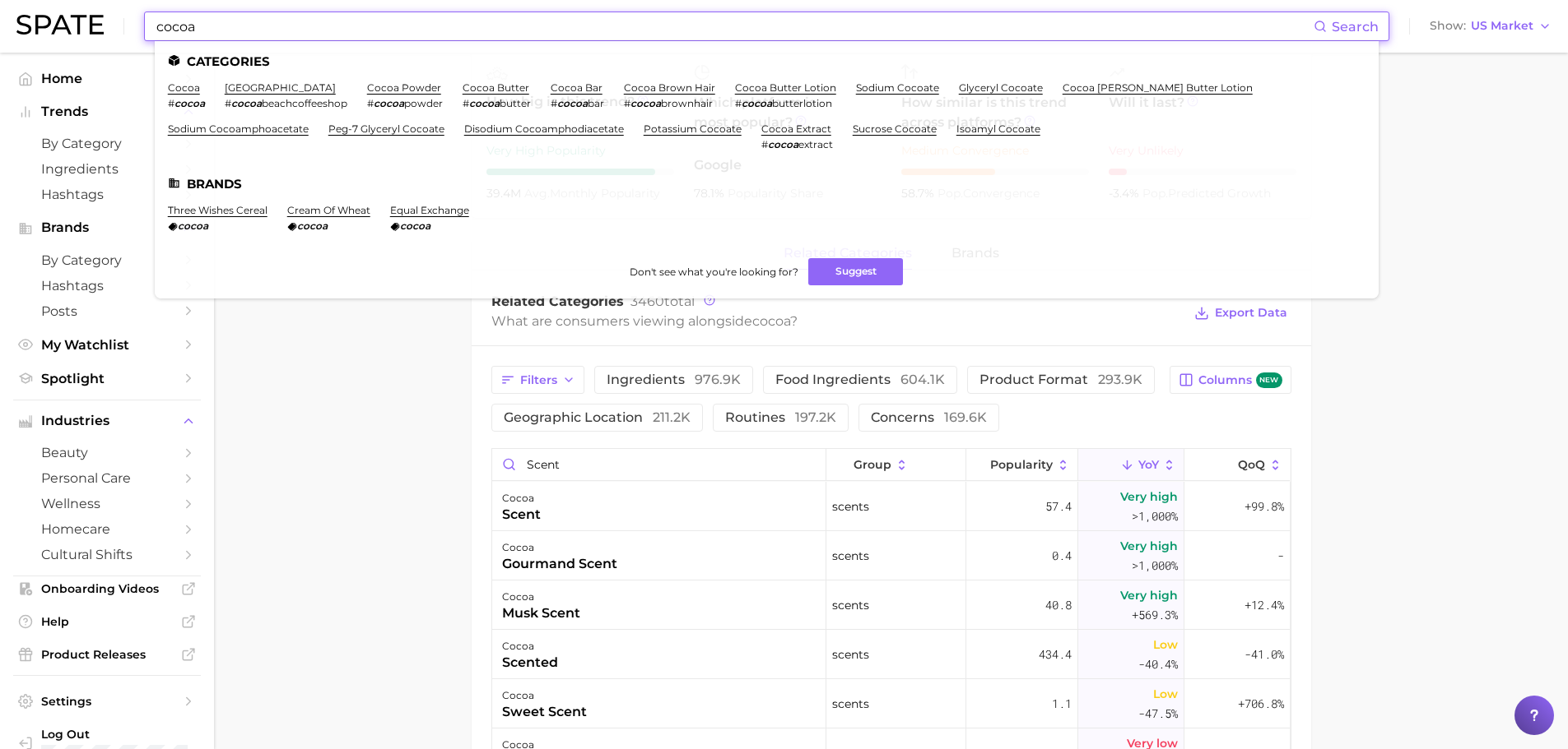
click at [335, 24] on input "cocoa" at bounding box center [734, 26] width 1159 height 28
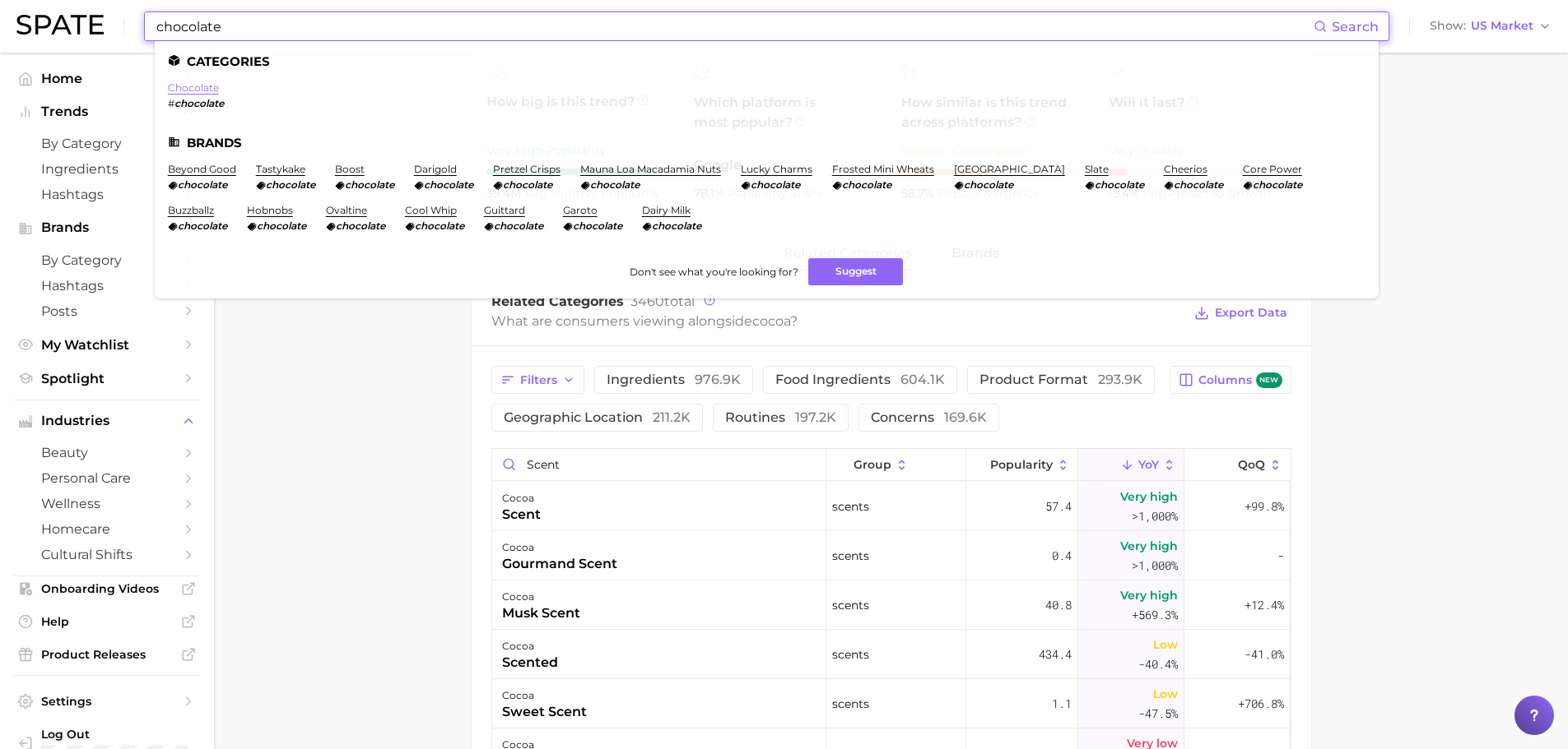
type input "chocolate"
click at [194, 88] on link "chocolate" at bounding box center [193, 87] width 51 height 12
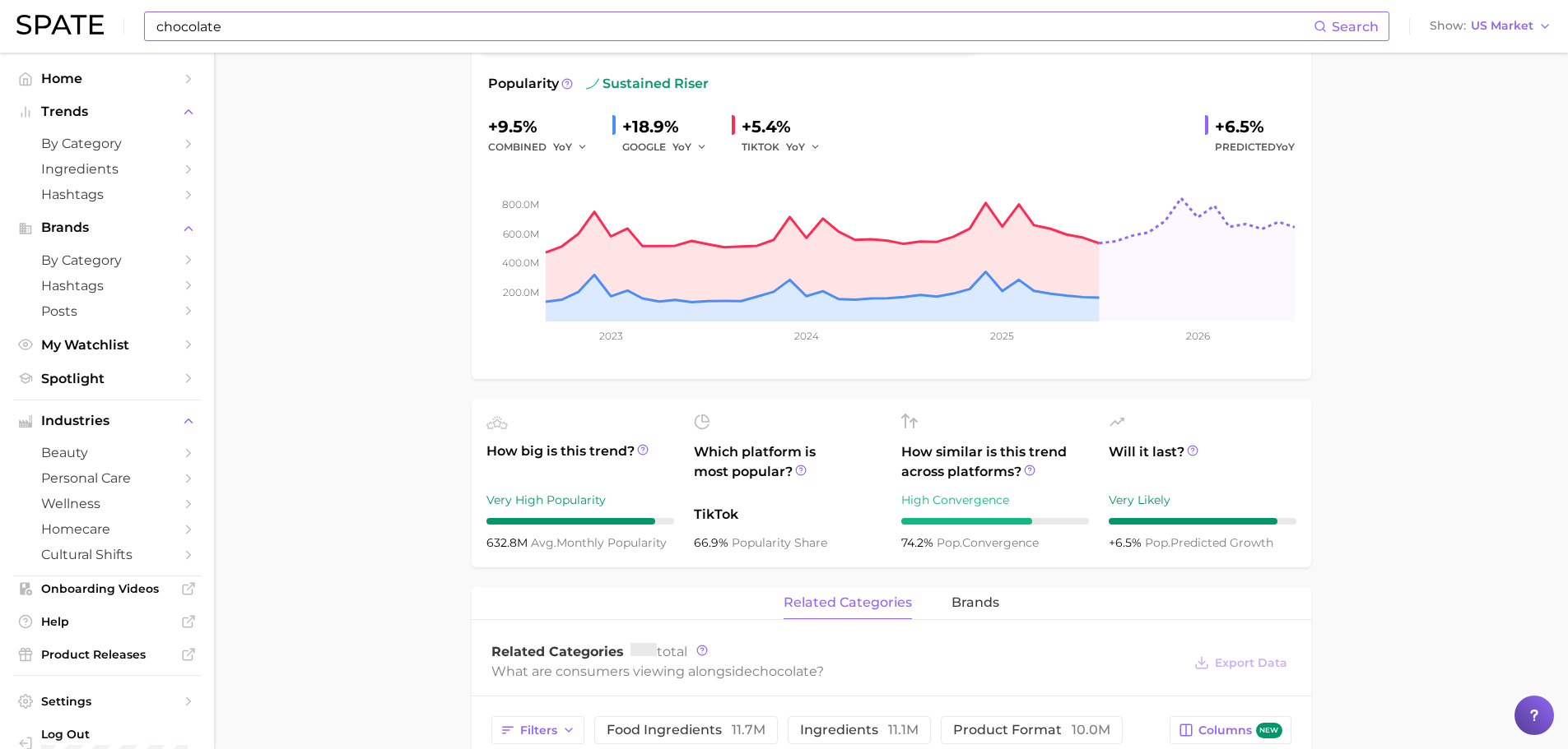
scroll to position [576, 0]
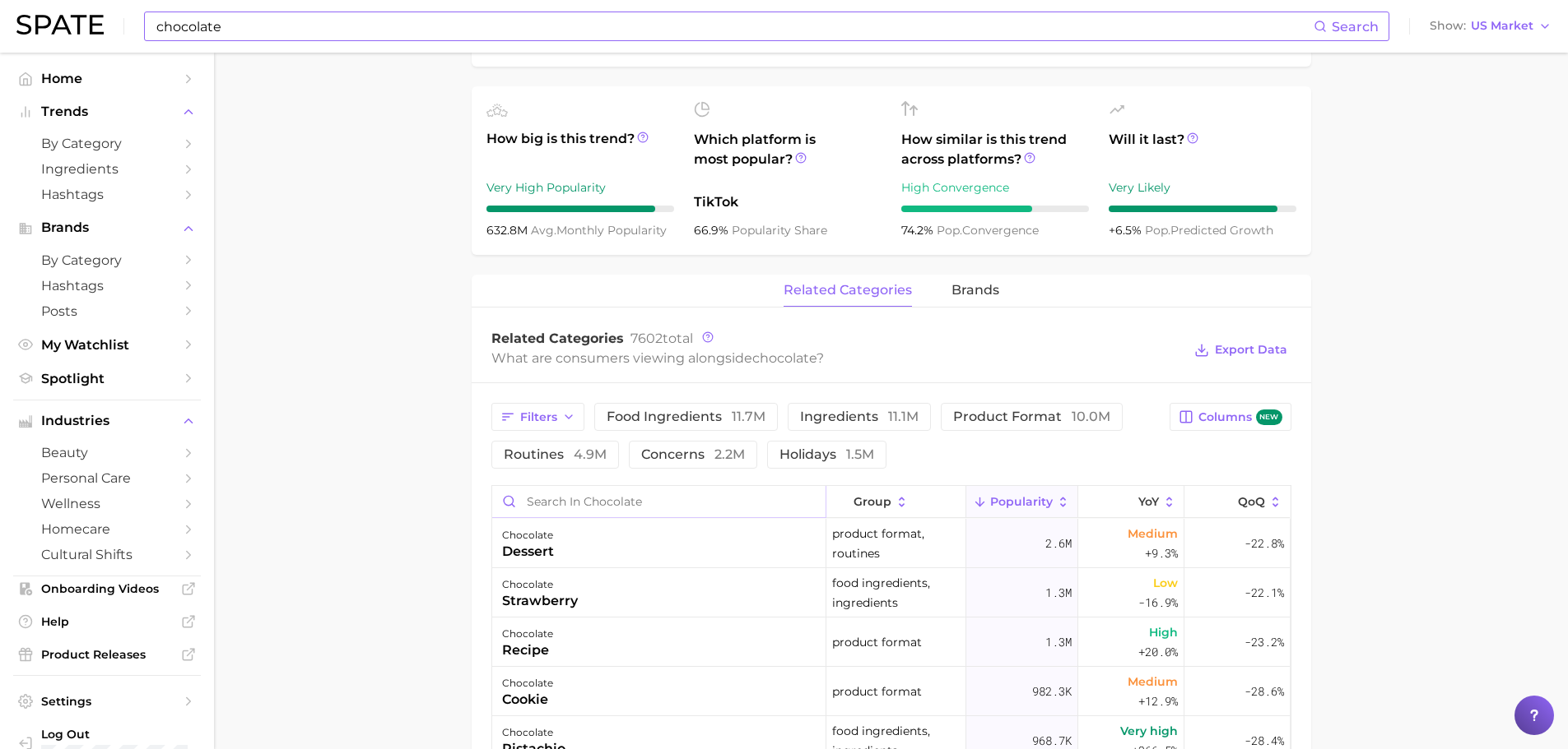
click at [609, 512] on input "Search in chocolate" at bounding box center [659, 502] width 334 height 31
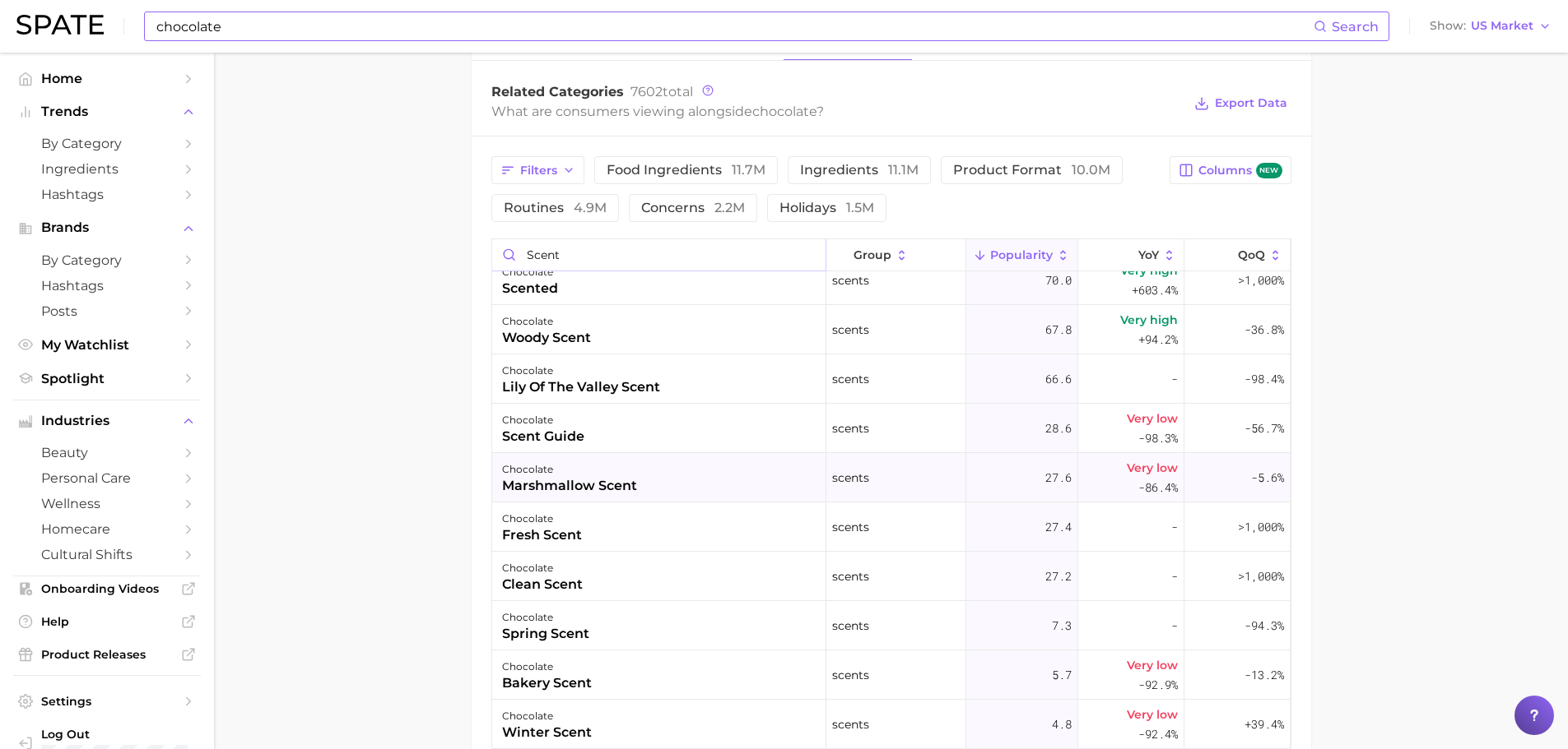
scroll to position [0, 0]
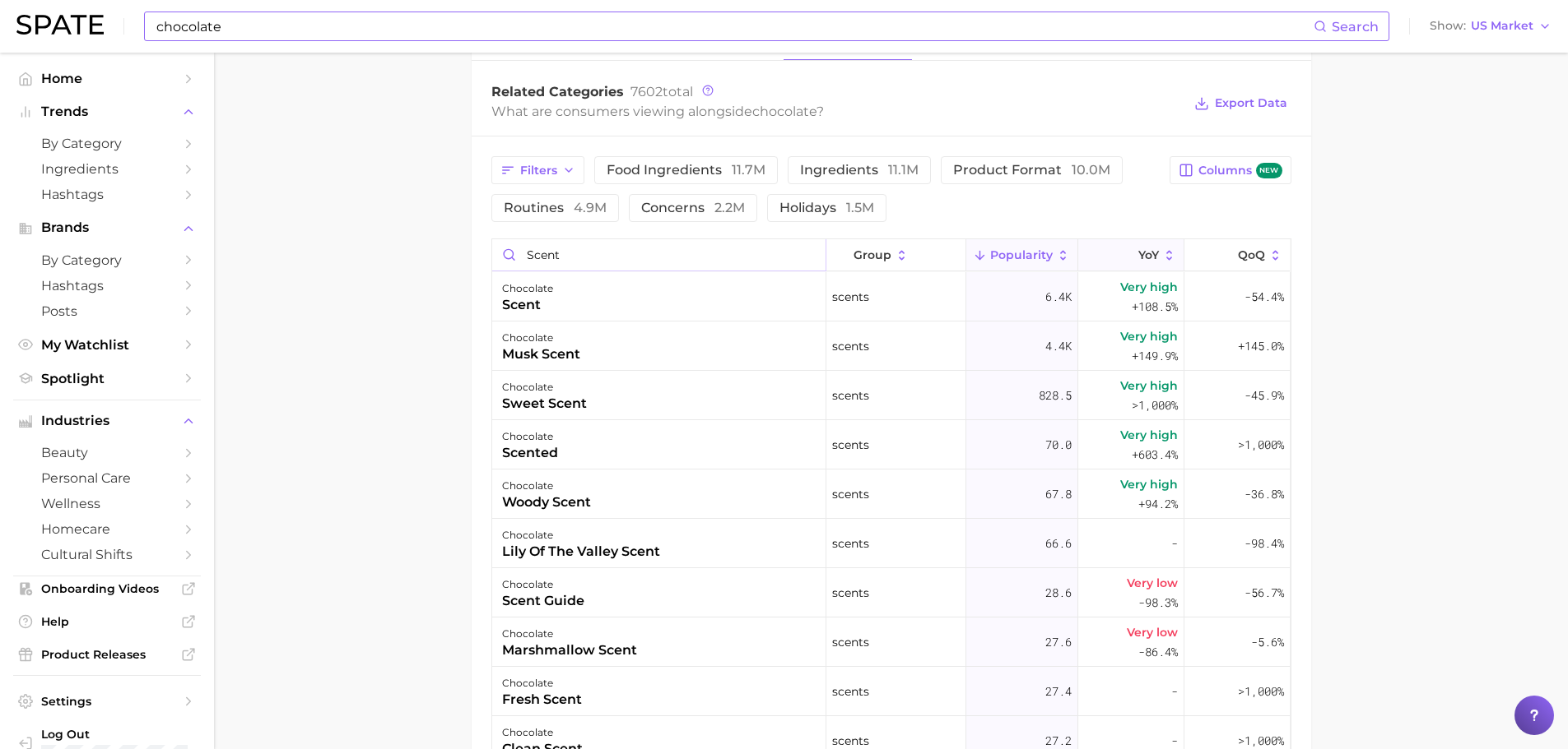
type input "scent"
click at [1141, 256] on span "YoY" at bounding box center [1149, 255] width 21 height 13
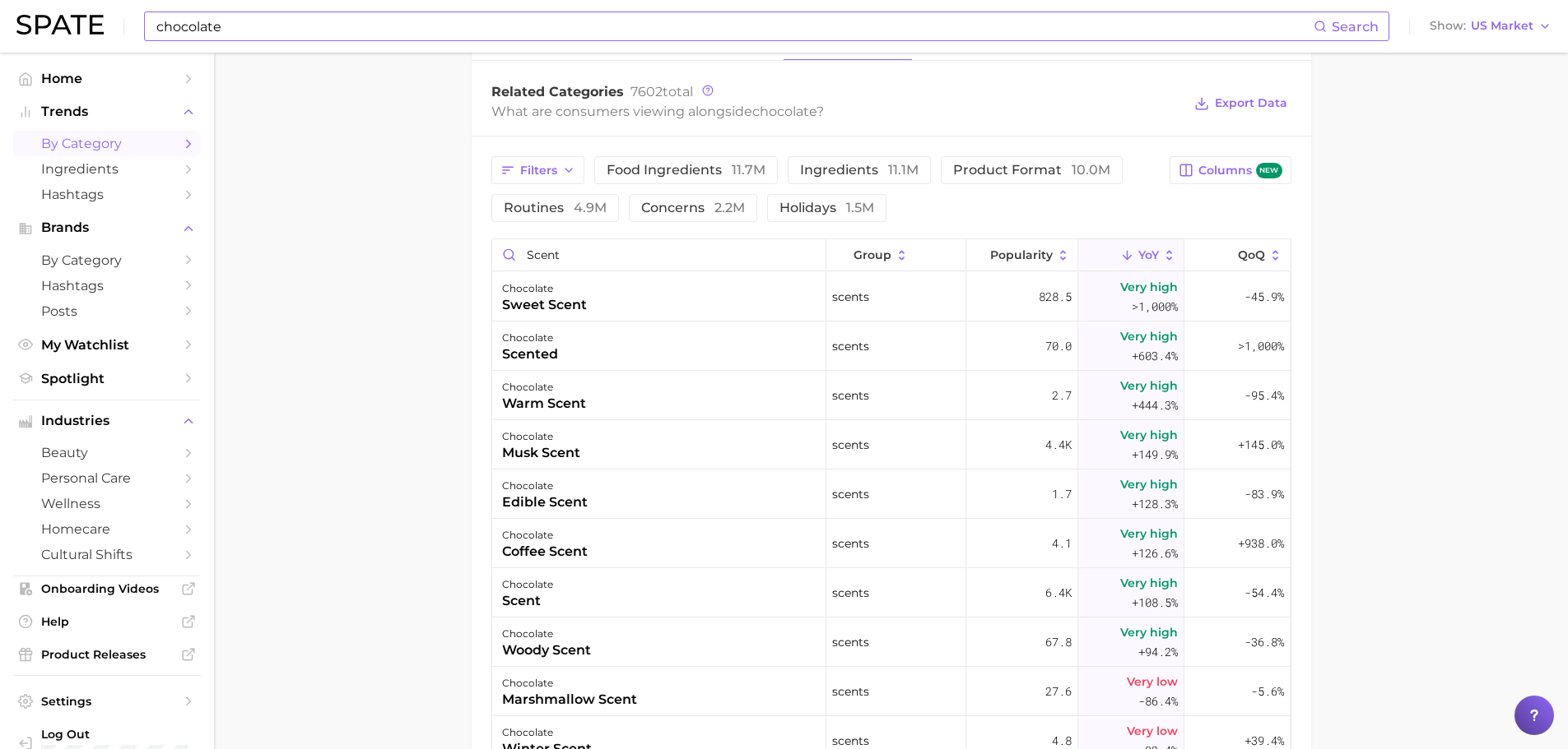
click at [79, 149] on span "by Category" at bounding box center [107, 143] width 132 height 16
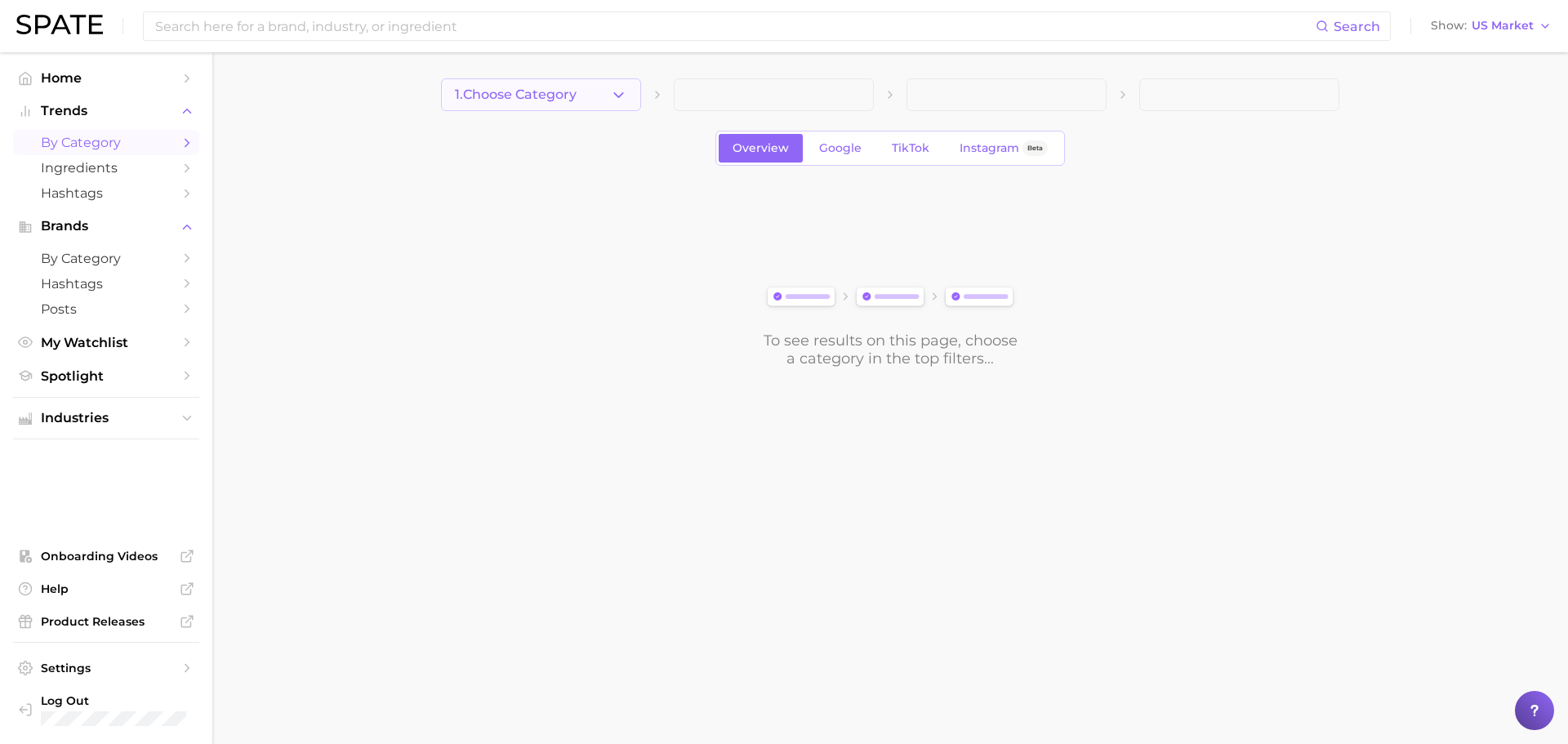
click at [580, 102] on button "1. Choose Category" at bounding box center [541, 95] width 200 height 33
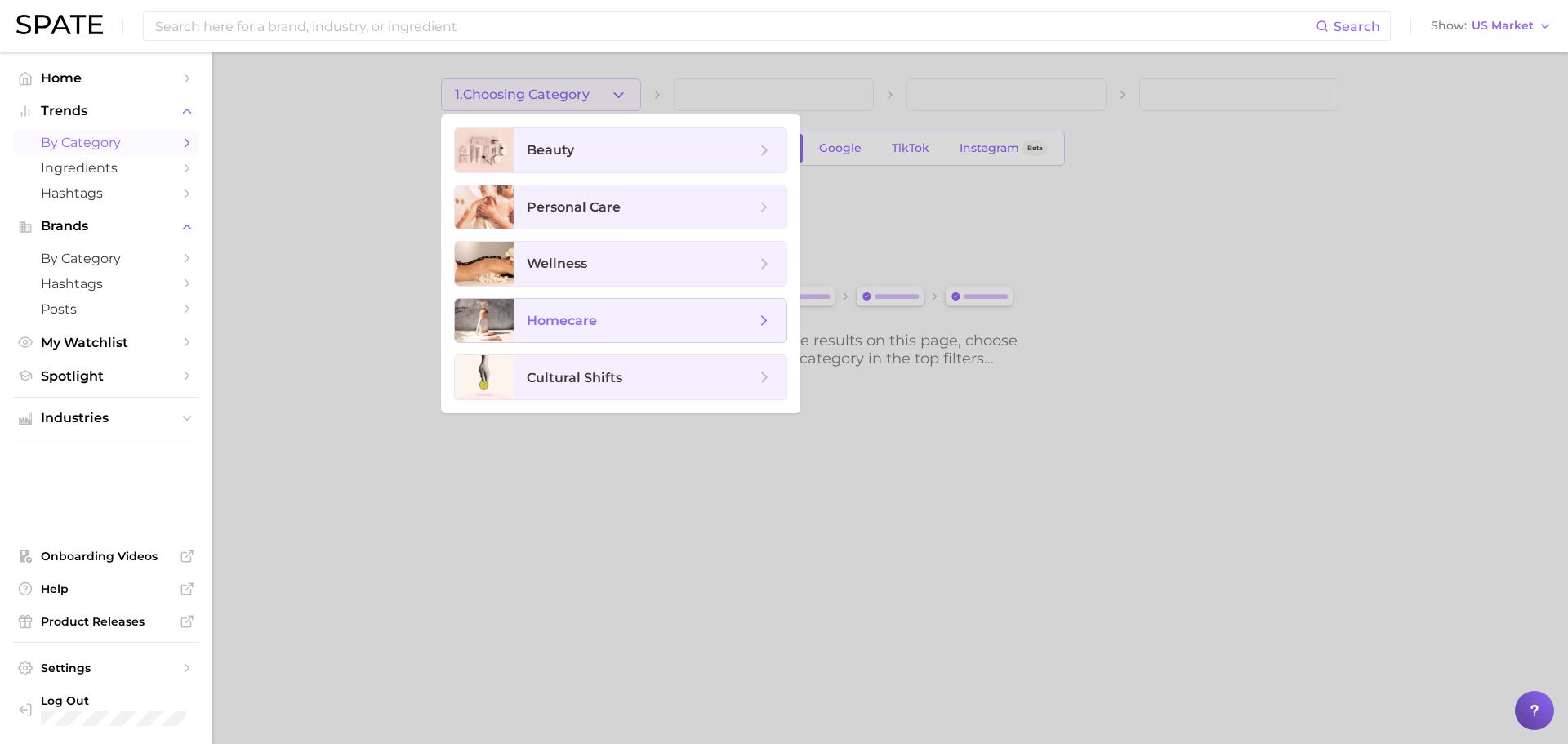
click at [602, 306] on span "homecare" at bounding box center [650, 321] width 273 height 44
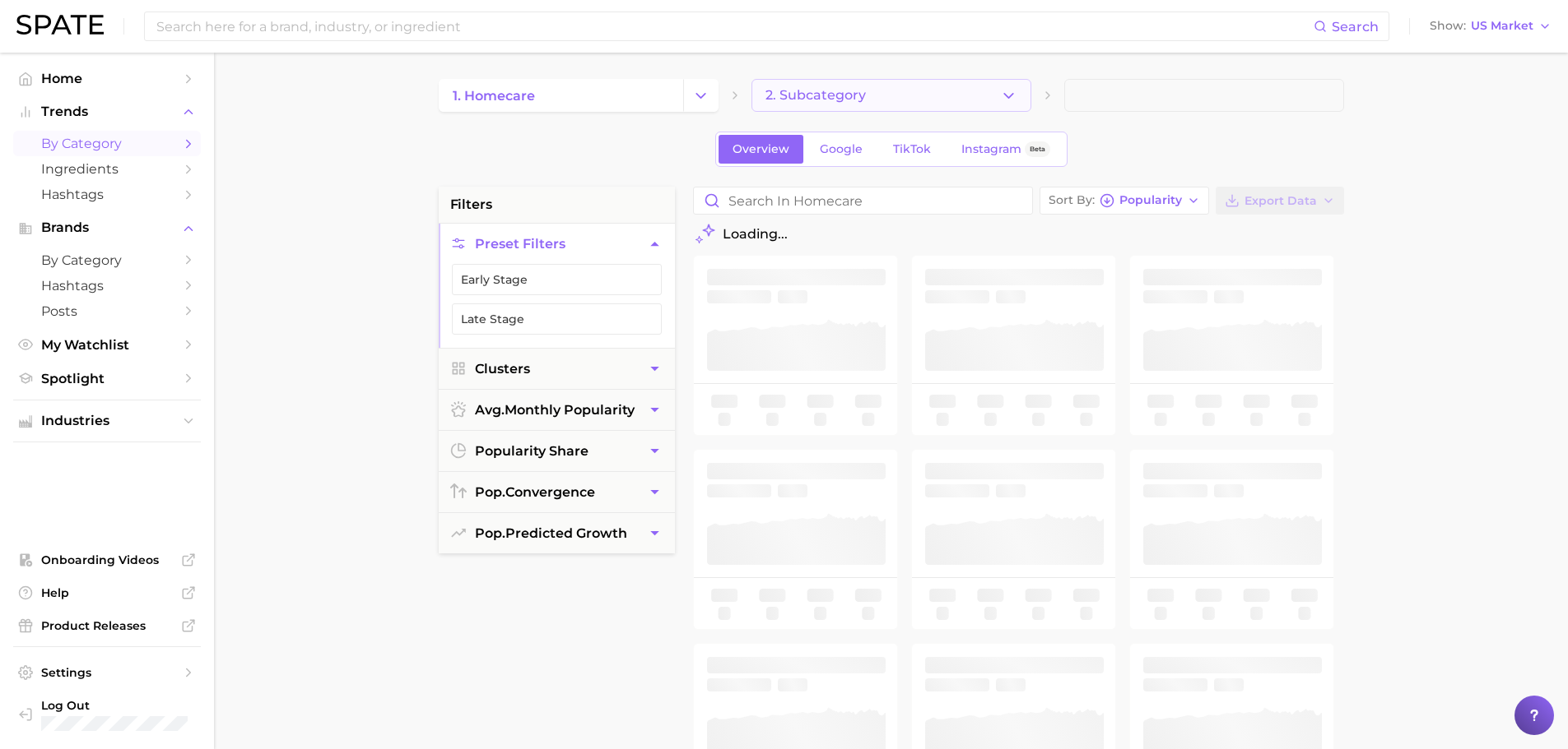
click at [797, 94] on span "2. Subcategory" at bounding box center [815, 95] width 100 height 15
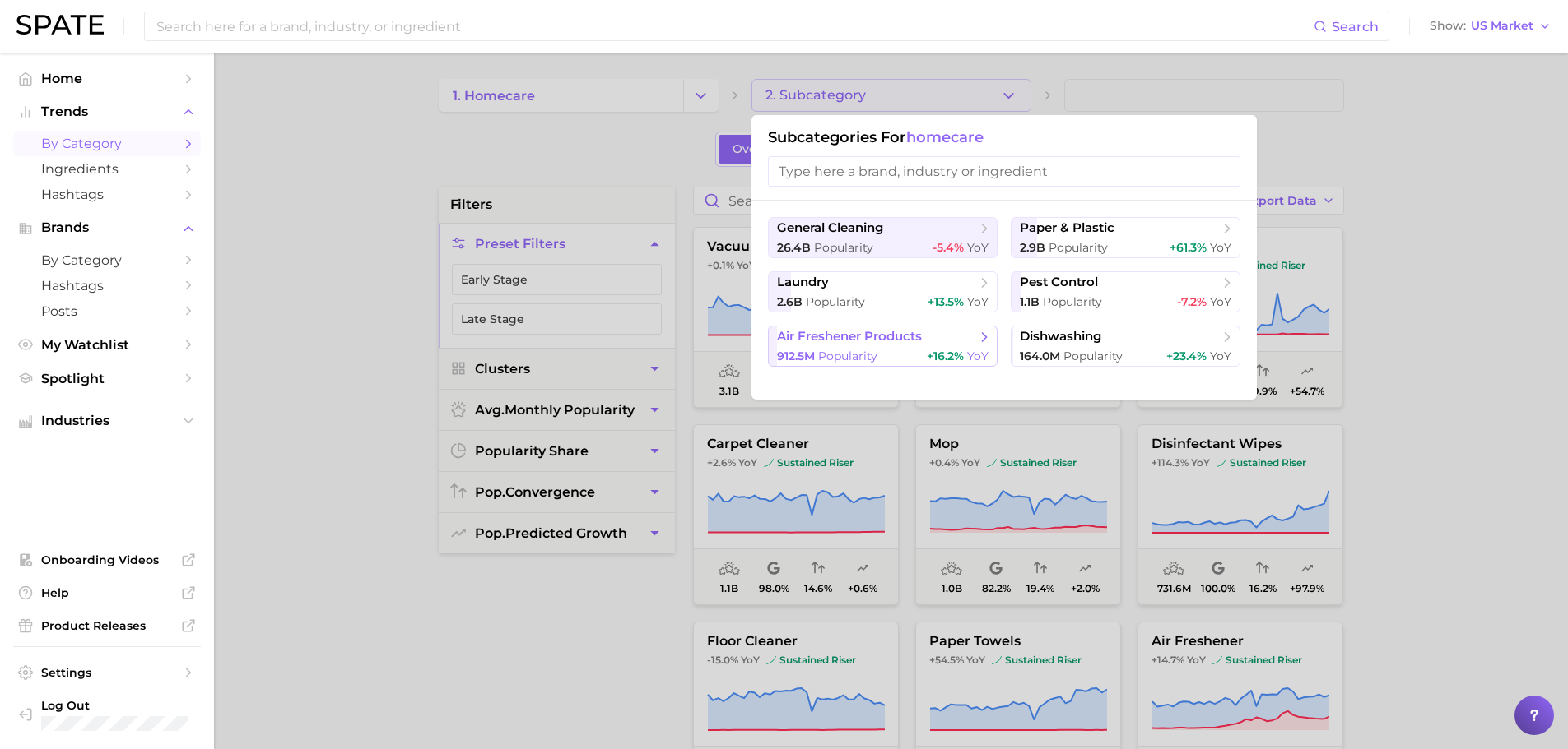
click at [851, 349] on span "Popularity" at bounding box center [848, 356] width 59 height 15
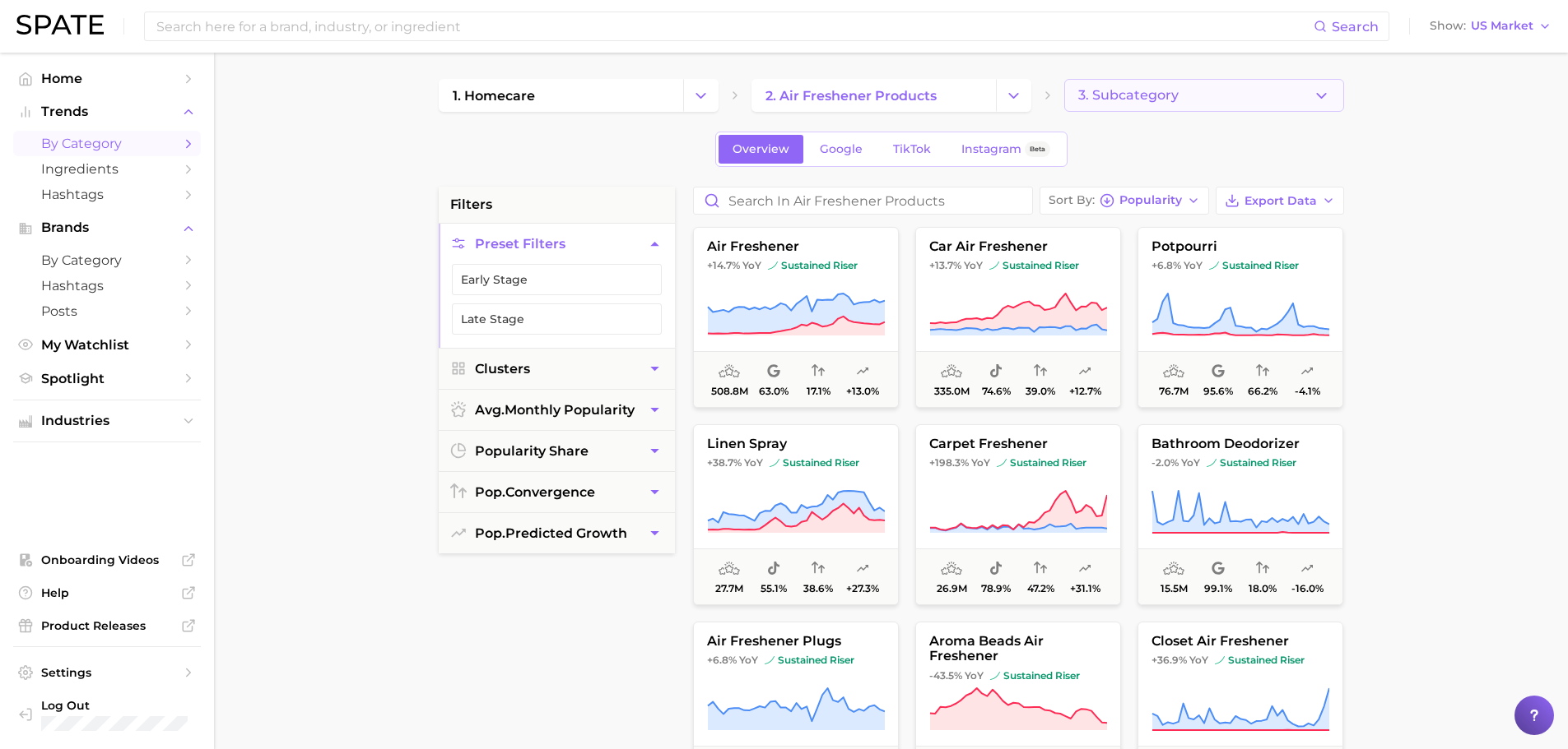
click at [1175, 99] on span "3. Subcategory" at bounding box center [1128, 95] width 100 height 15
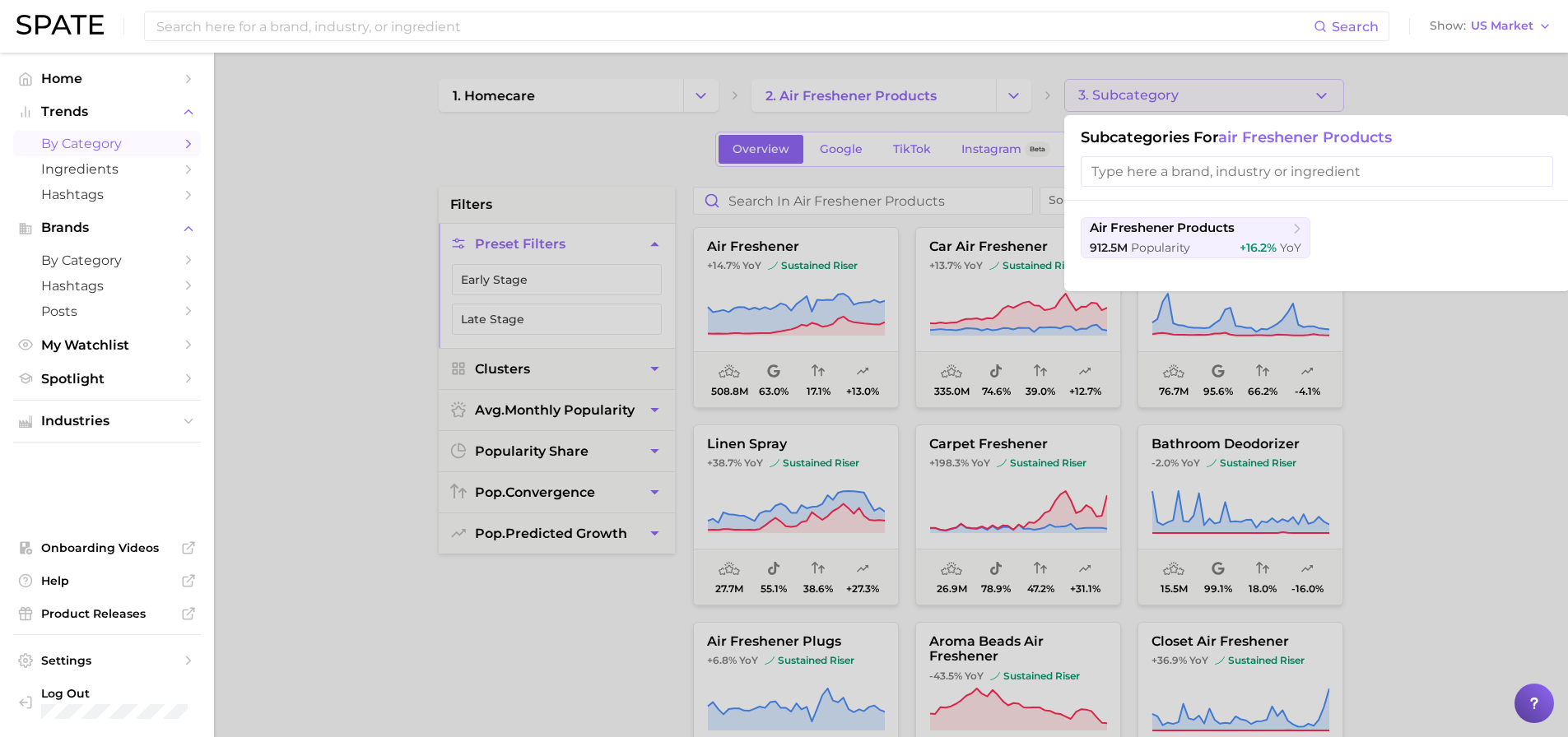
click at [520, 167] on div at bounding box center [784, 368] width 1568 height 737
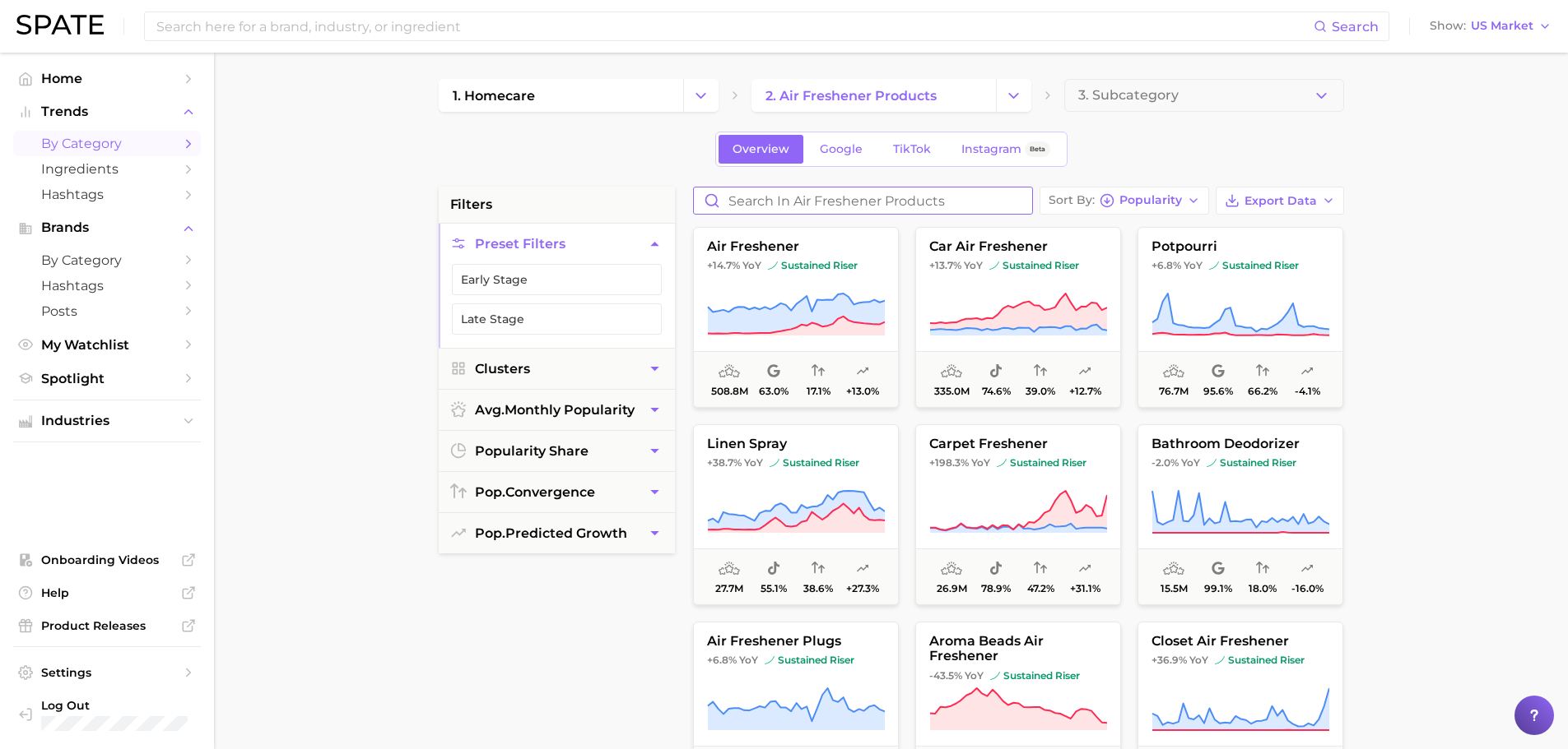
click at [819, 201] on input "Search in air freshener products" at bounding box center [862, 201] width 338 height 26
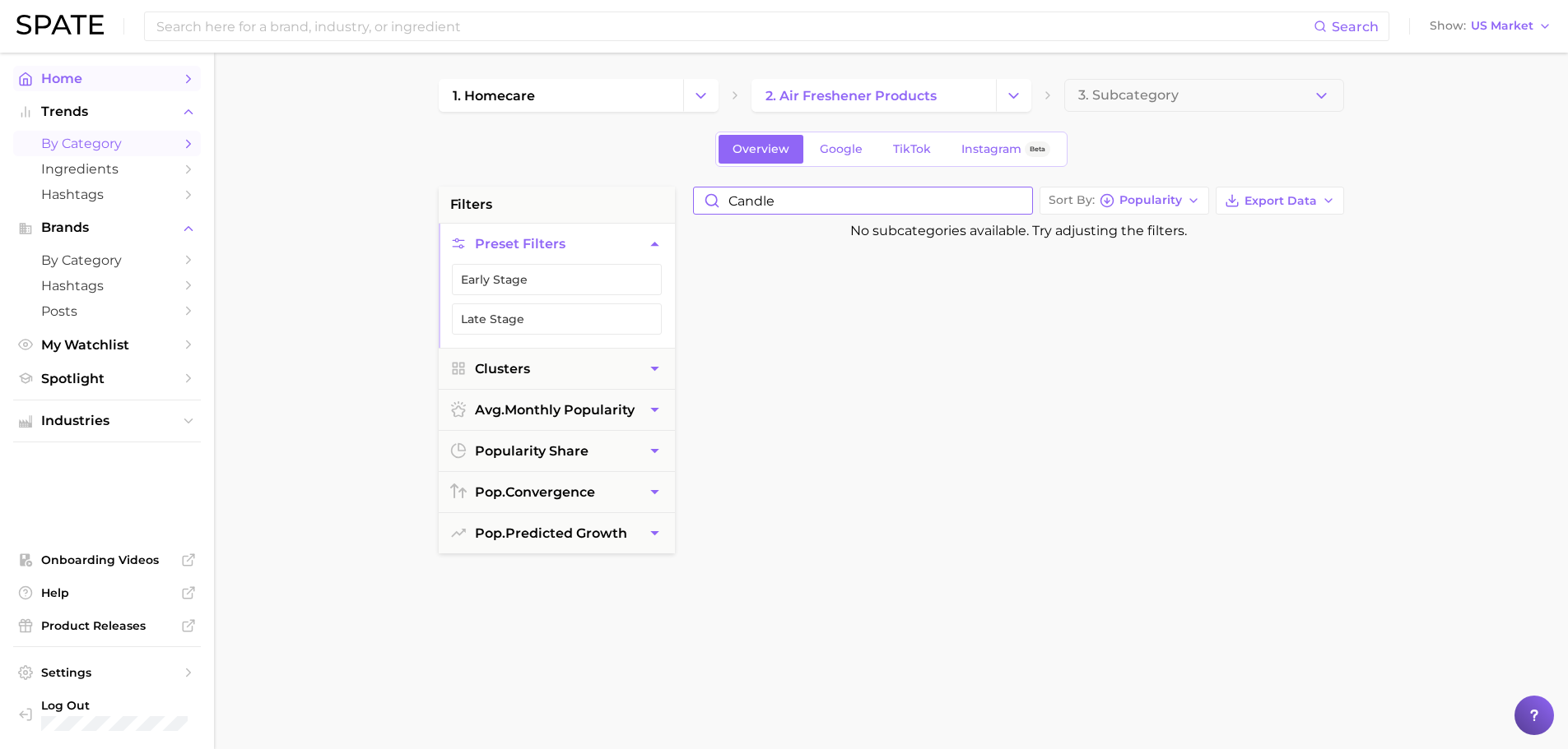
type input "candle"
click at [113, 85] on span "Home" at bounding box center [107, 79] width 132 height 16
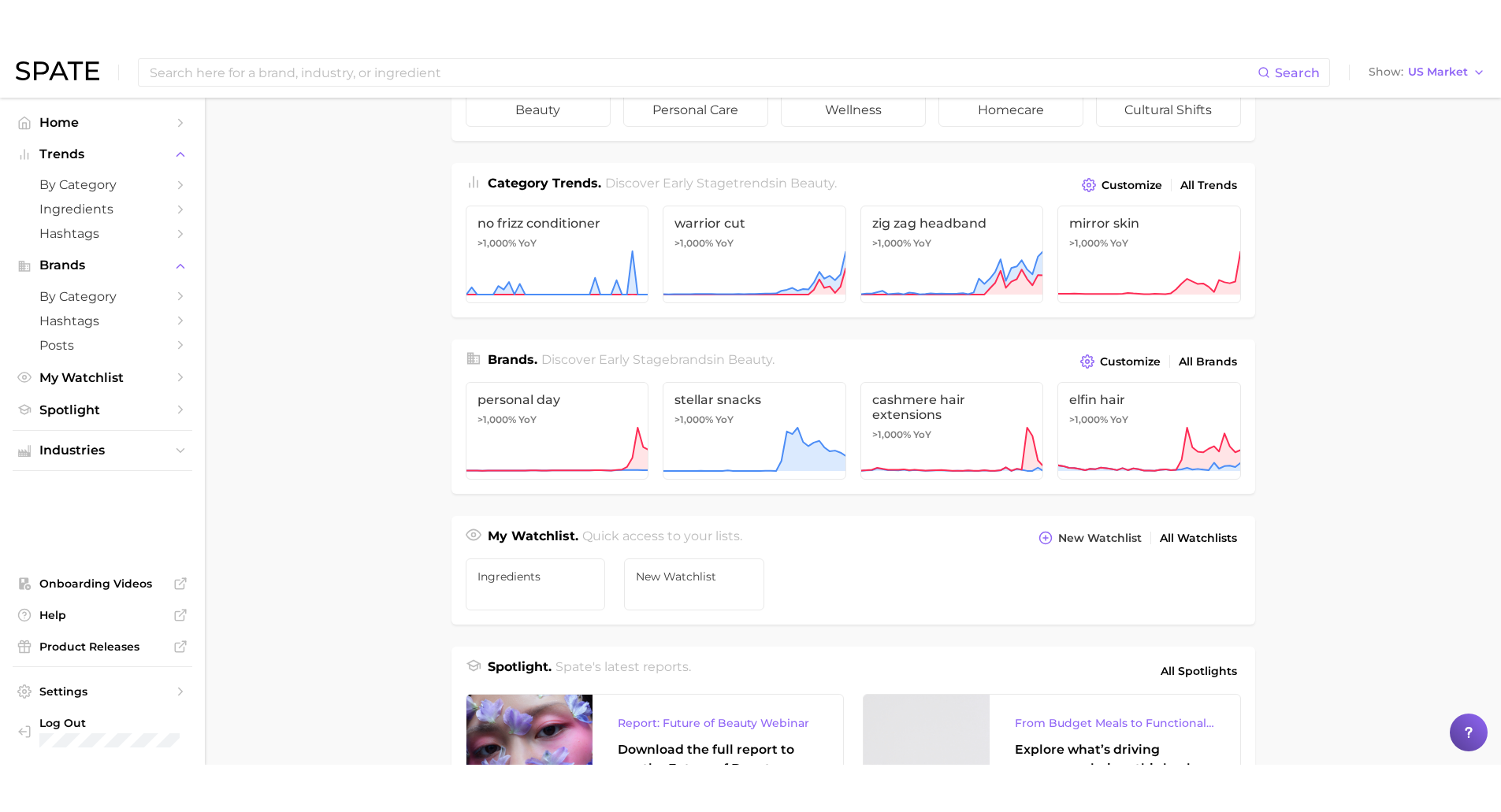
scroll to position [394, 0]
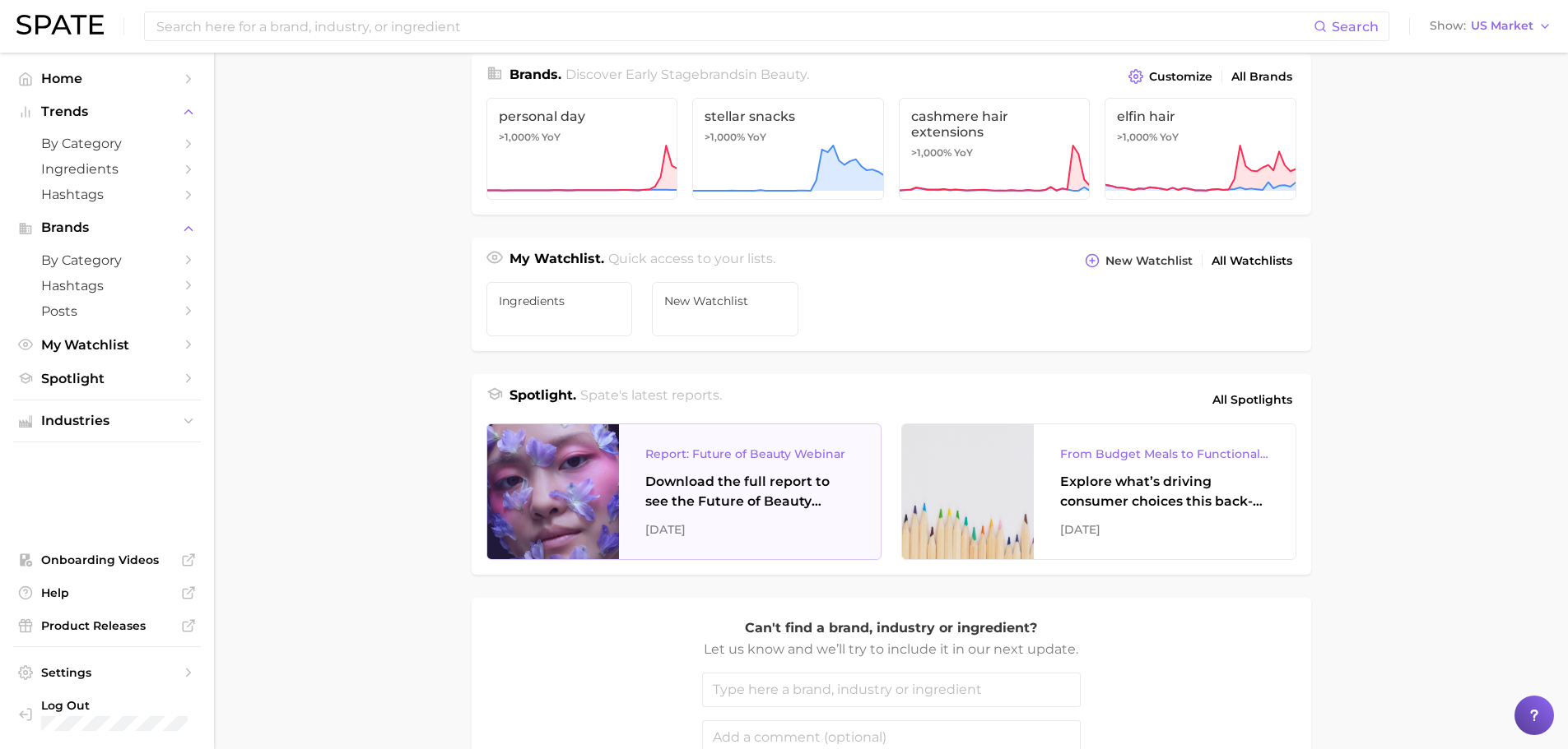
click at [729, 536] on div "[DATE]" at bounding box center [749, 530] width 209 height 20
